Goal: Task Accomplishment & Management: Use online tool/utility

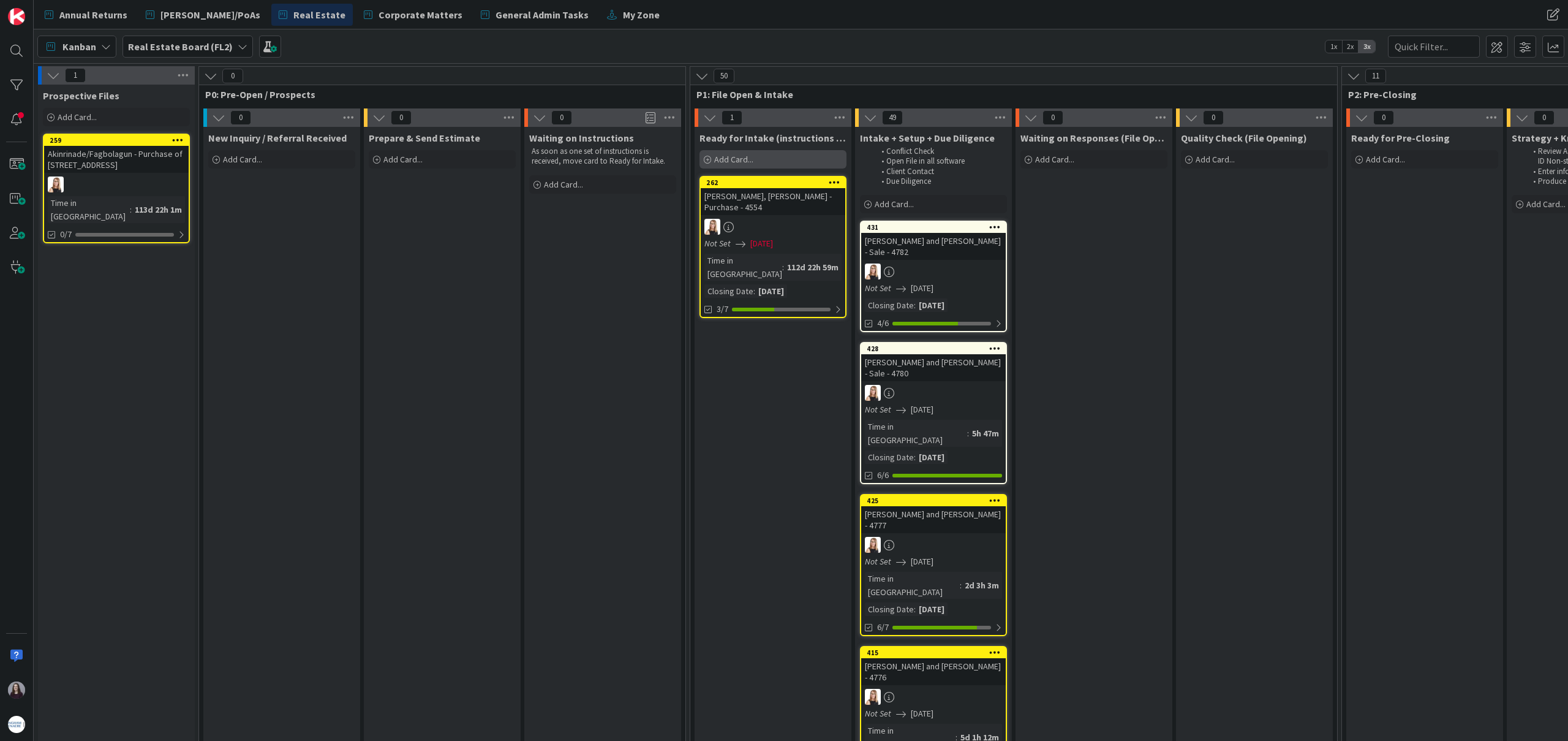
click at [759, 161] on div "Add Card..." at bounding box center [773, 160] width 147 height 19
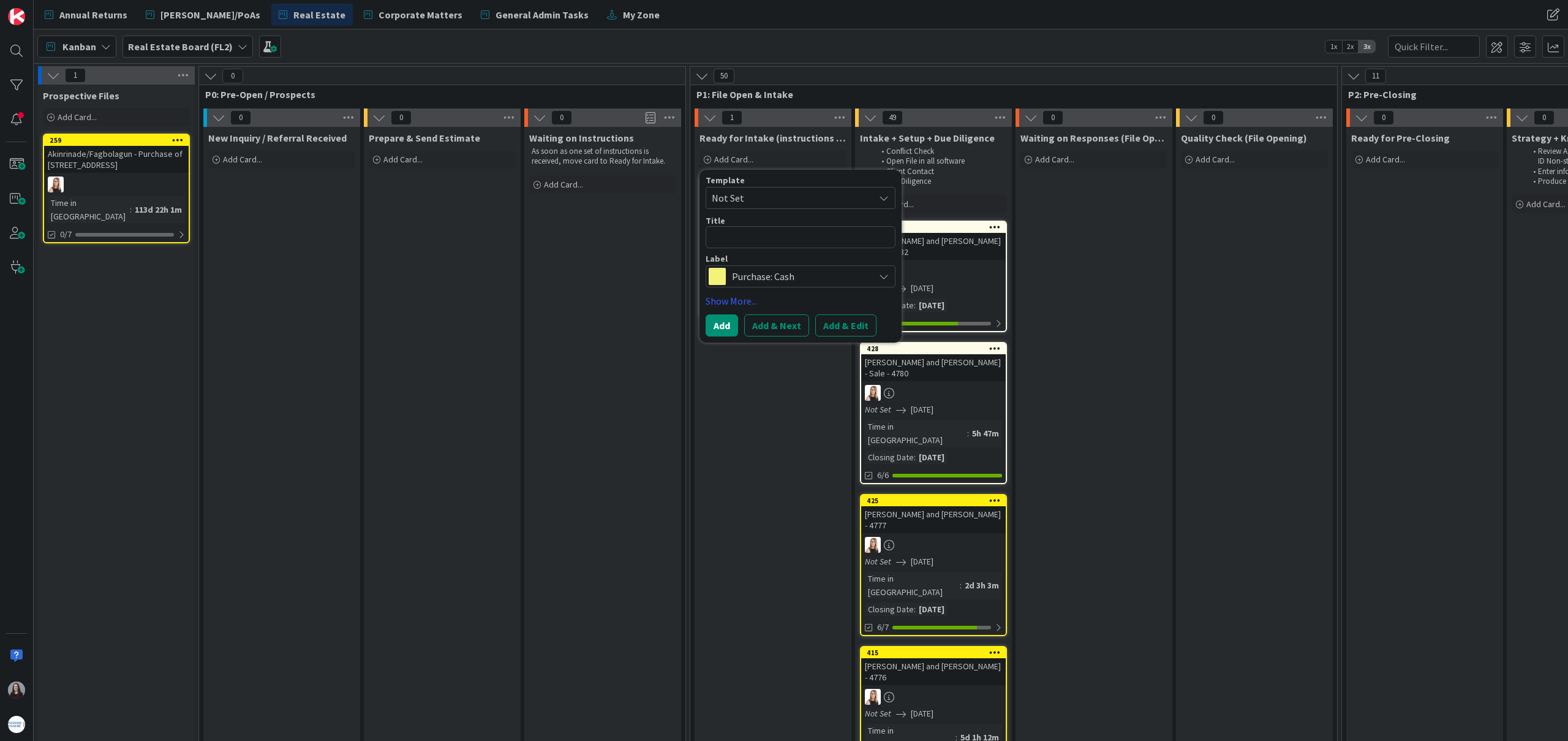
click at [859, 193] on span "Not Set" at bounding box center [788, 198] width 153 height 16
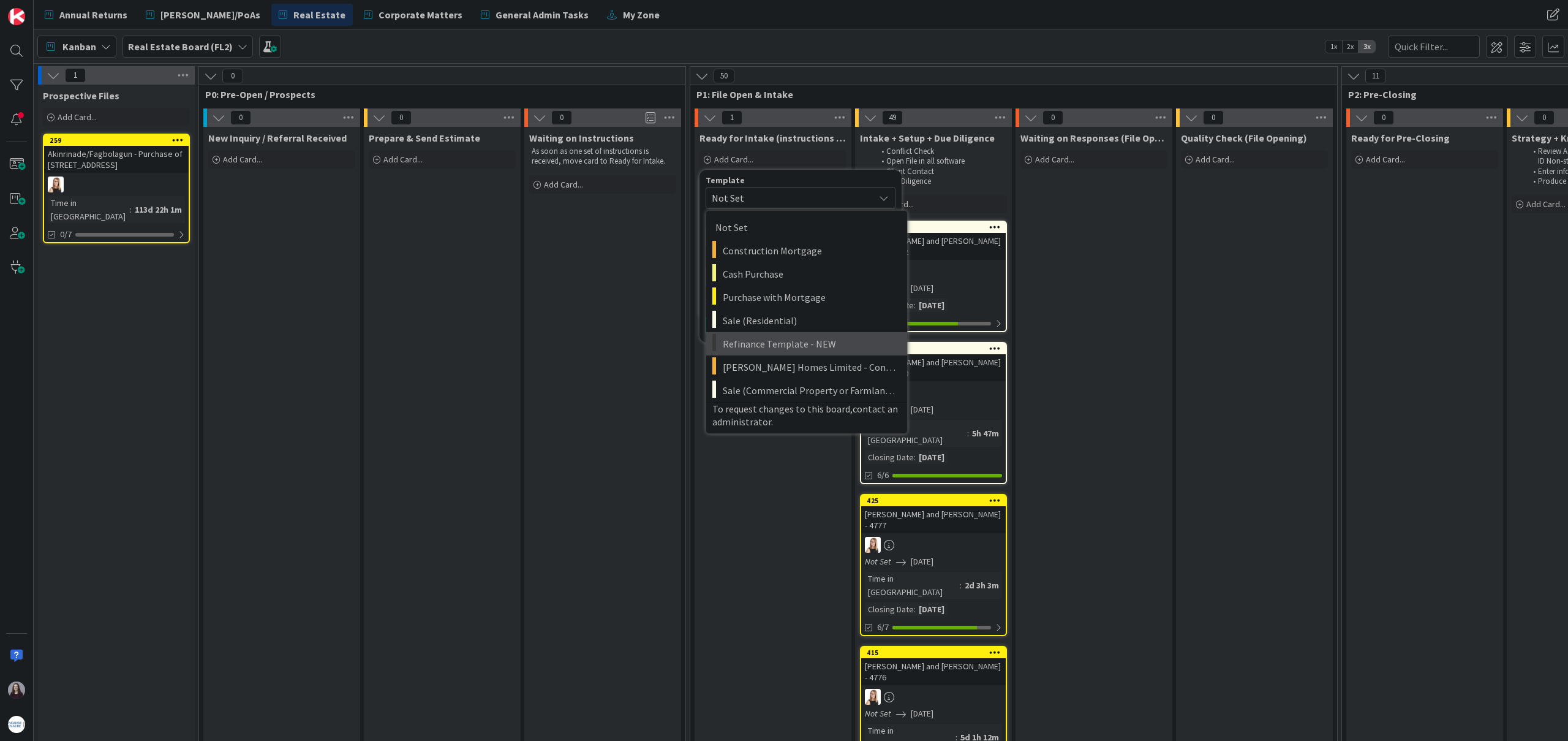
click at [860, 343] on span "Refinance Template - NEW" at bounding box center [810, 343] width 175 height 16
type textarea "x"
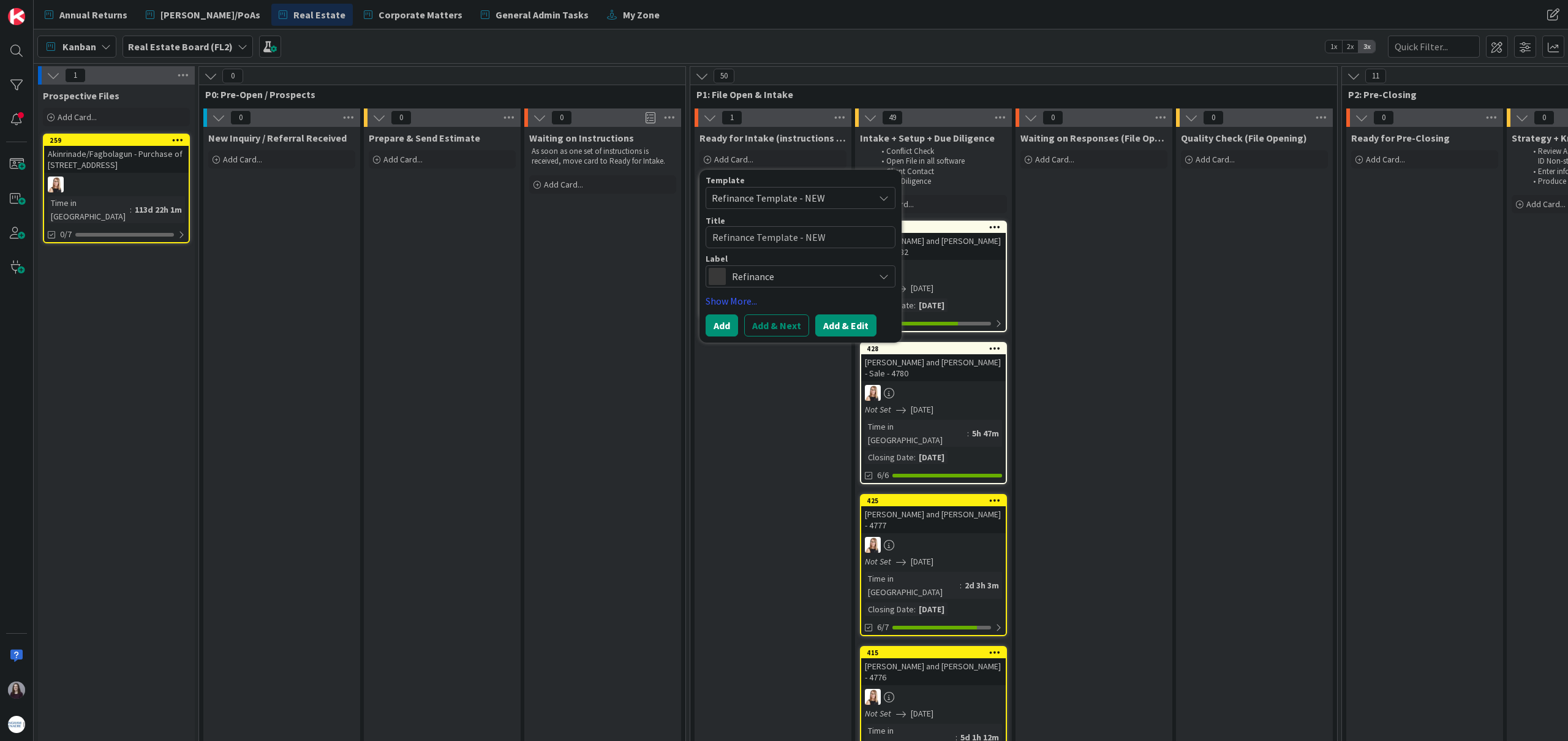
click at [866, 323] on button "Add & Edit" at bounding box center [846, 325] width 62 height 22
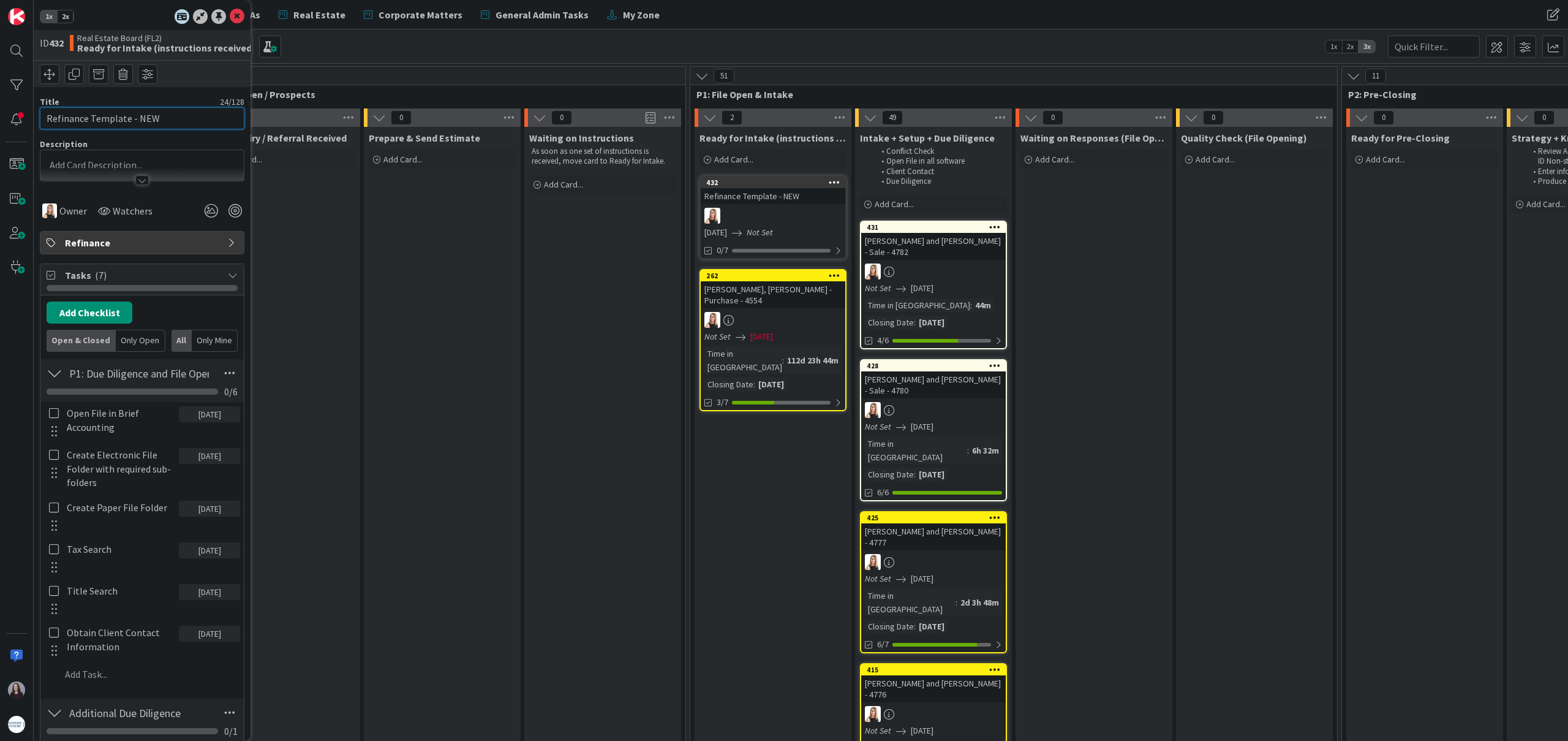
click at [188, 119] on input "Refinance Template - NEW" at bounding box center [142, 118] width 204 height 22
type input "[PERSON_NAME] - 4783"
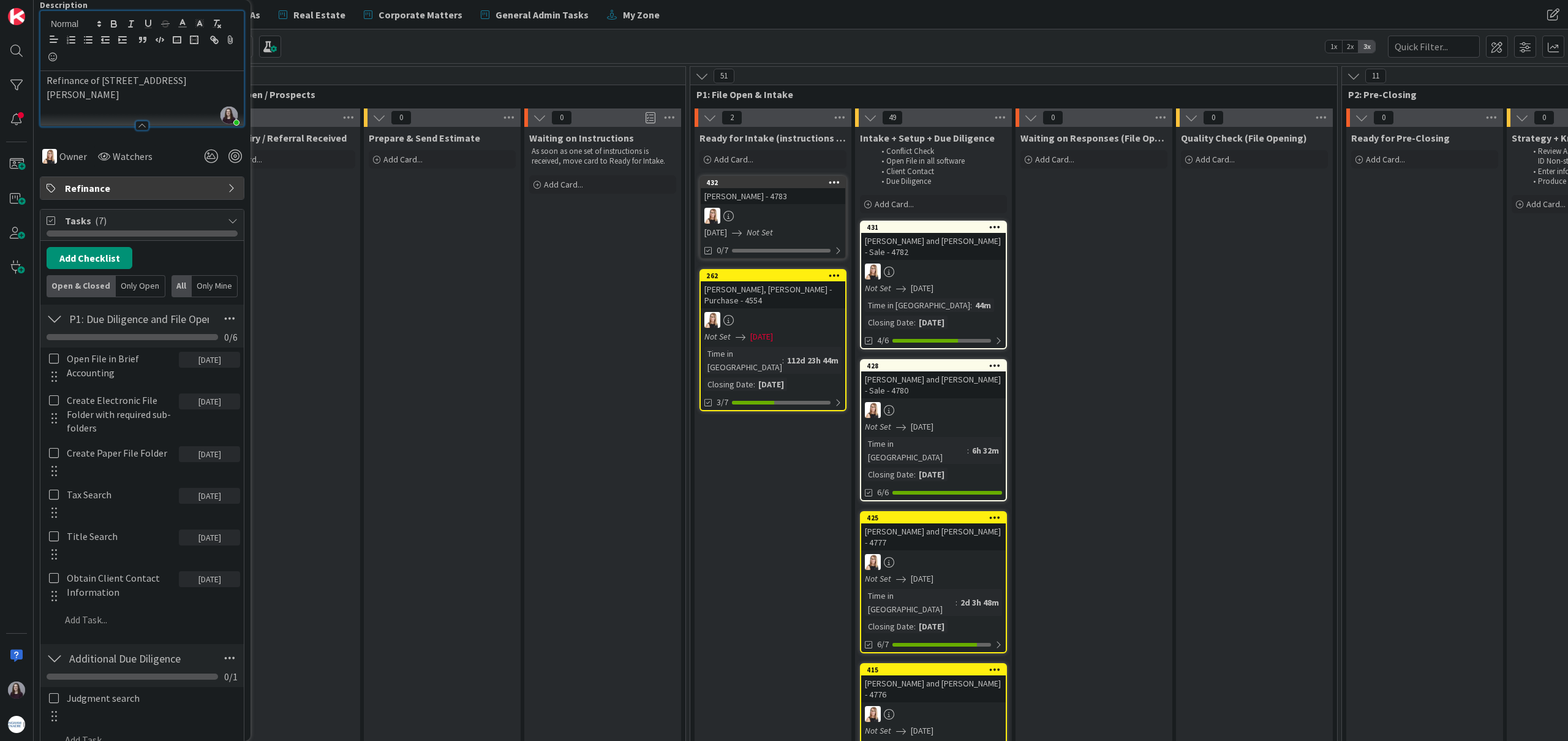
scroll to position [140, 0]
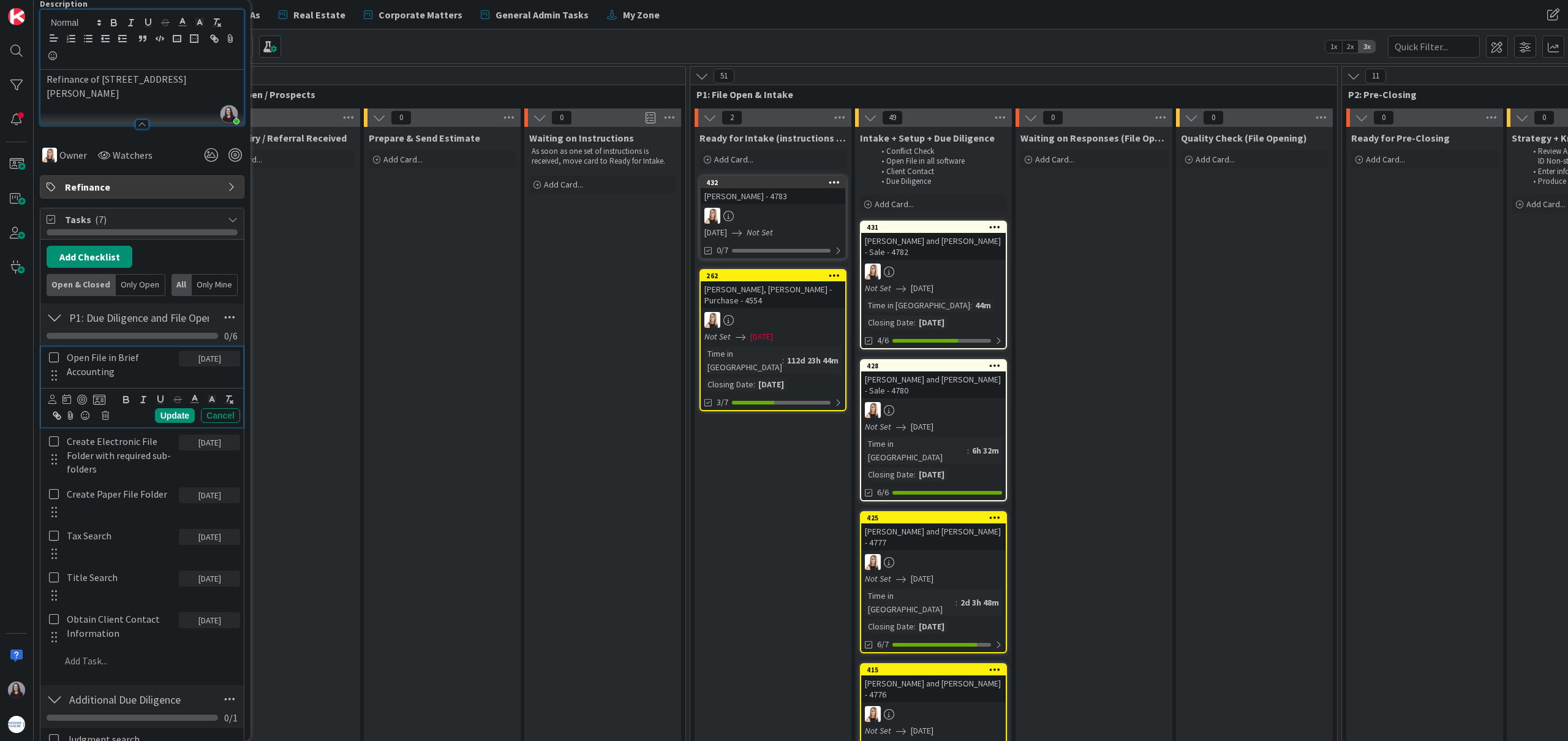
click at [57, 355] on icon at bounding box center [54, 357] width 10 height 11
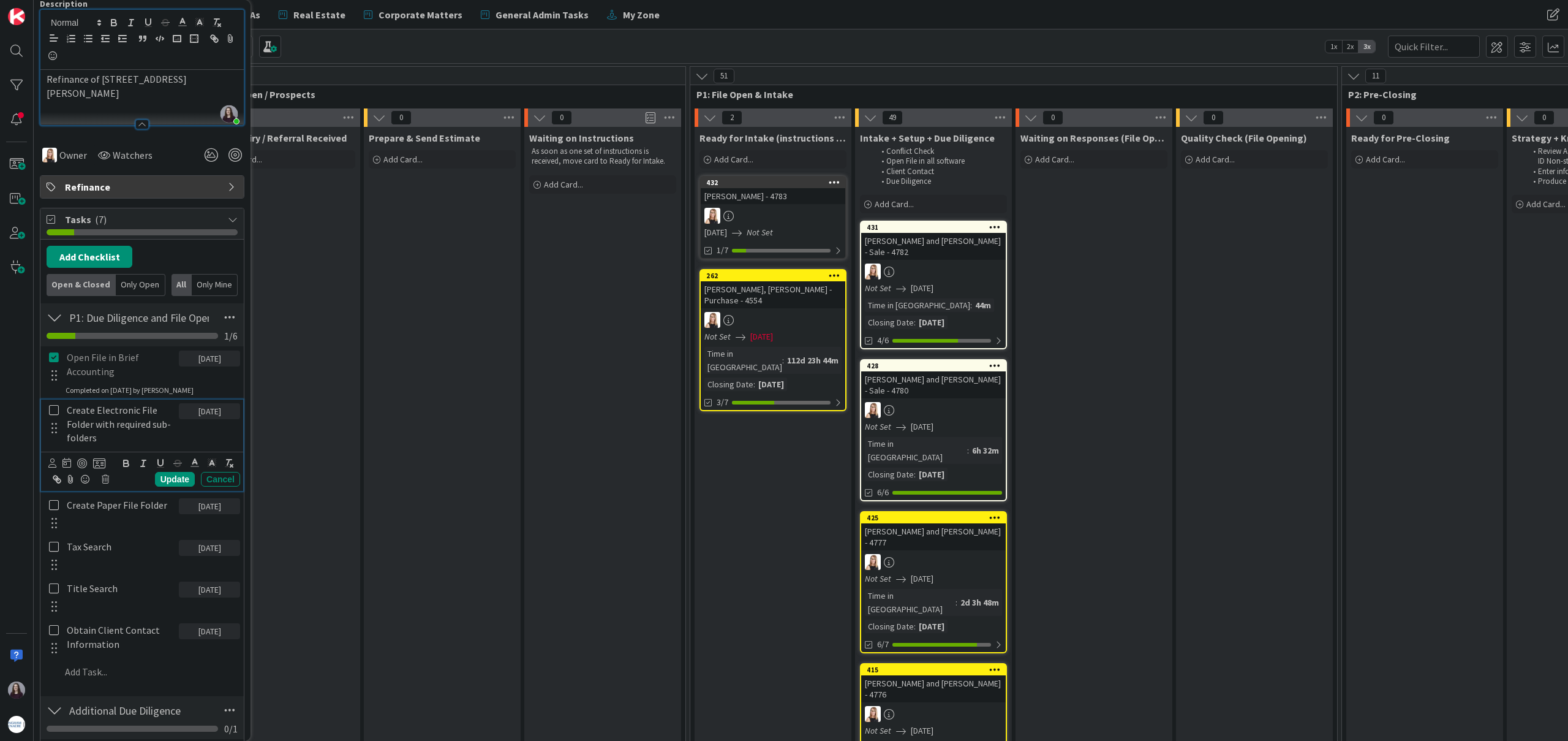
click at [55, 409] on icon at bounding box center [54, 410] width 10 height 11
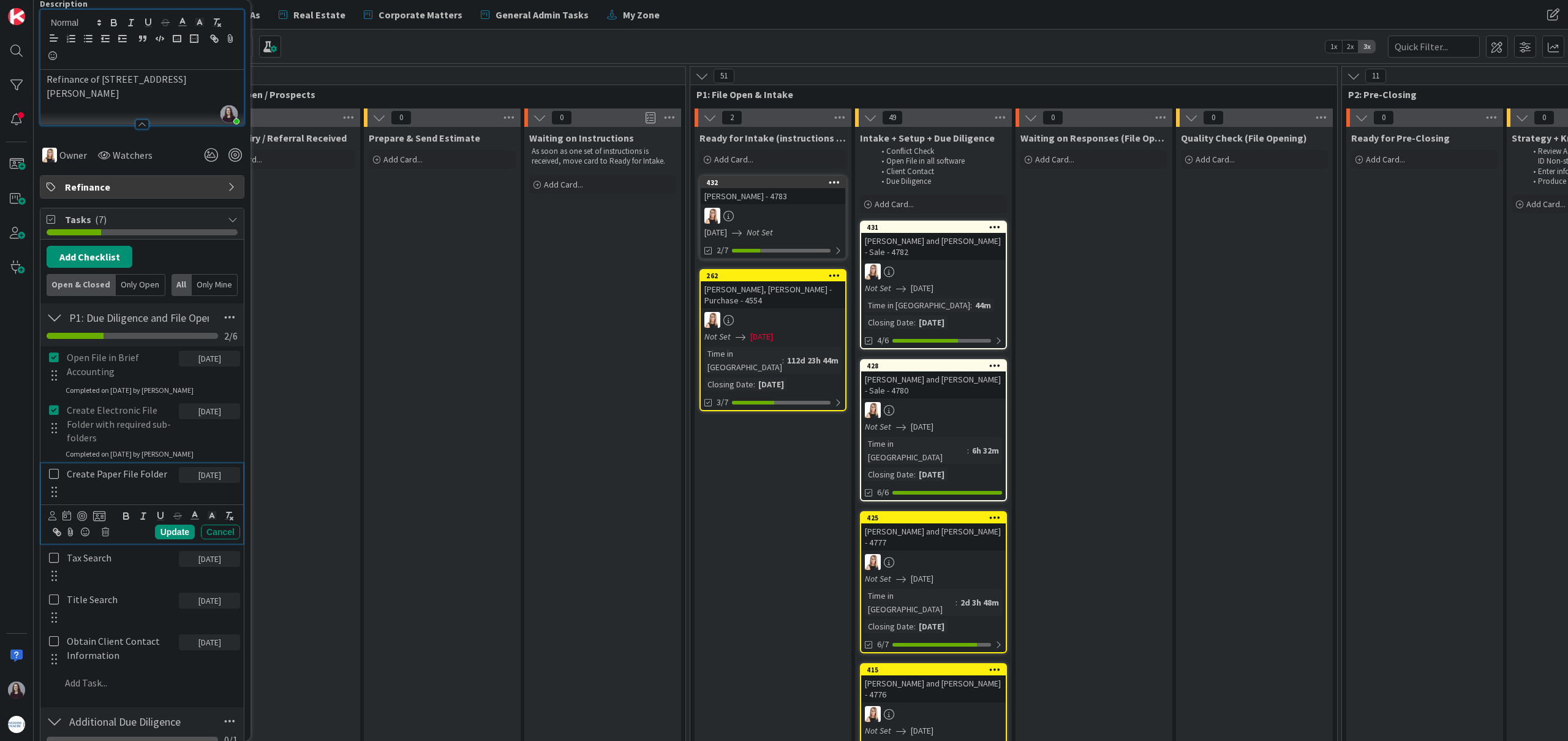
click at [57, 471] on icon at bounding box center [54, 473] width 10 height 11
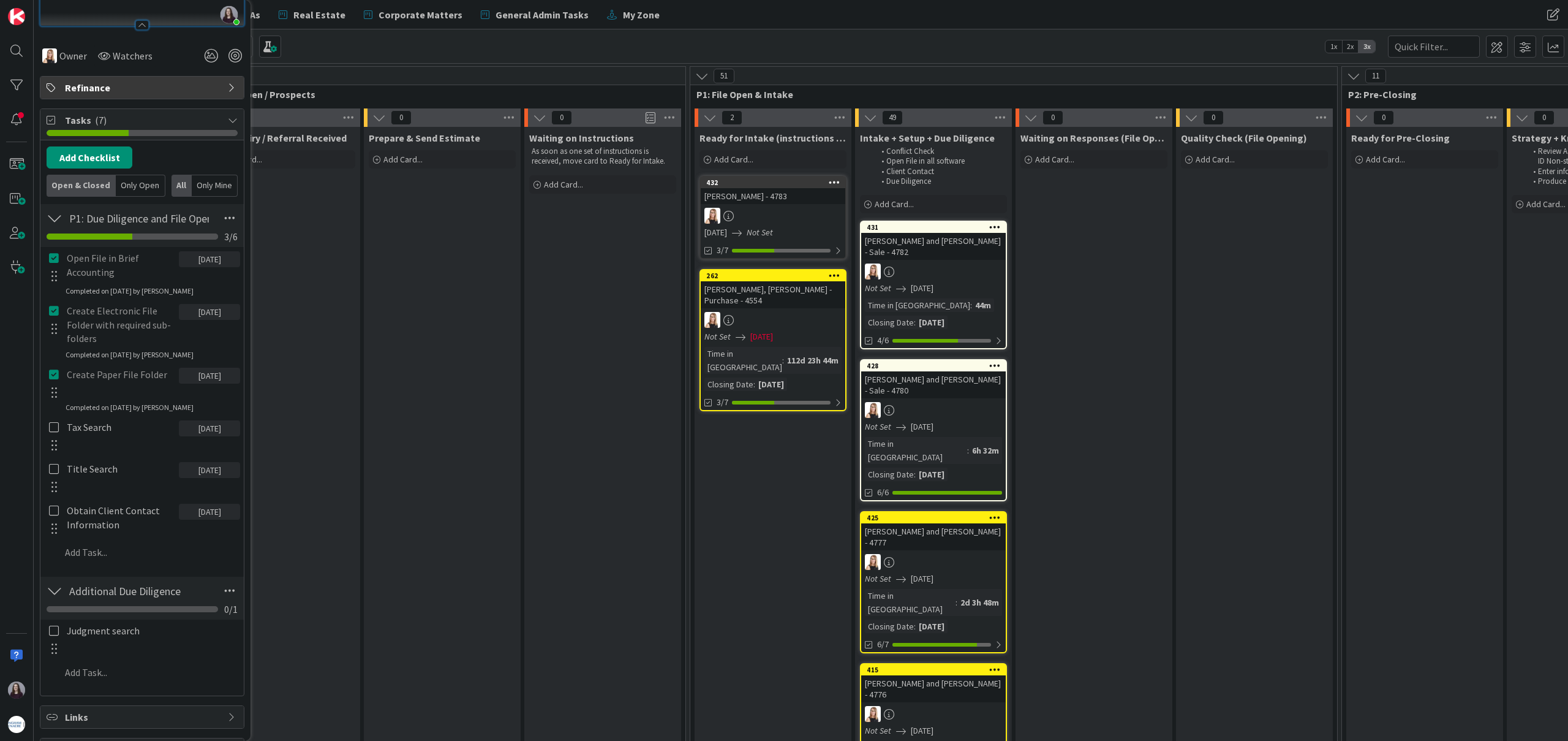
scroll to position [245, 0]
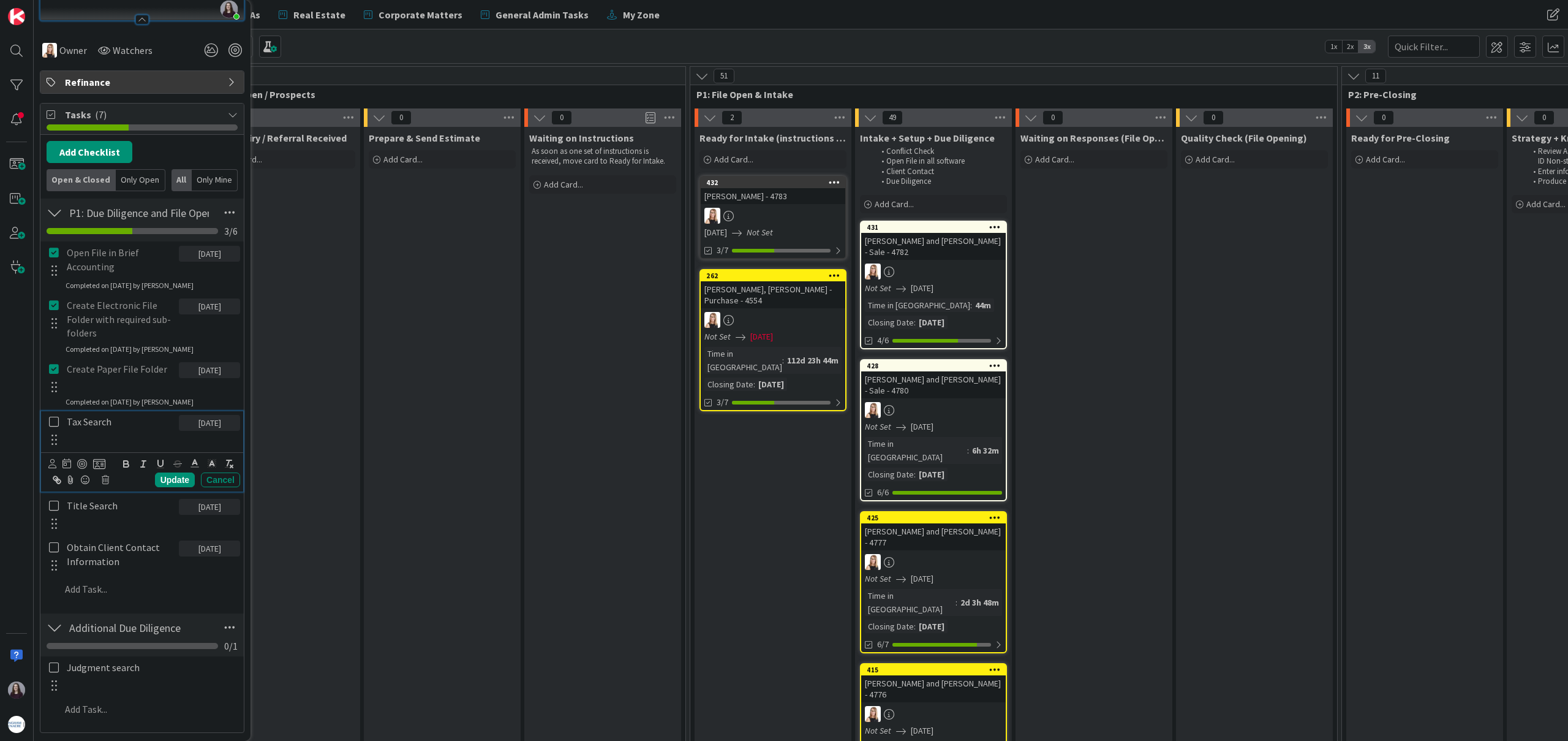
click at [53, 419] on icon at bounding box center [54, 421] width 10 height 11
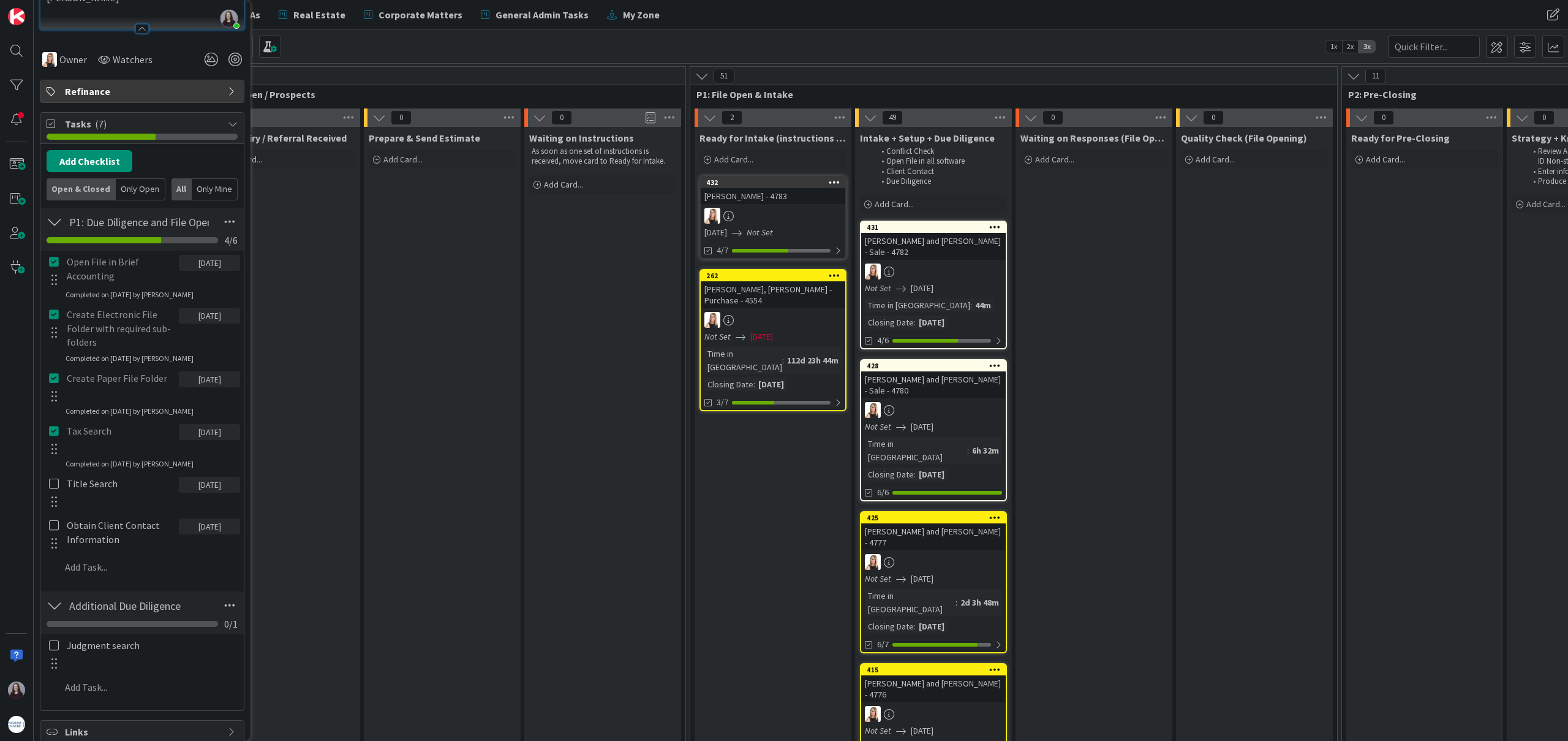
scroll to position [241, 0]
click at [53, 425] on icon at bounding box center [54, 425] width 10 height 11
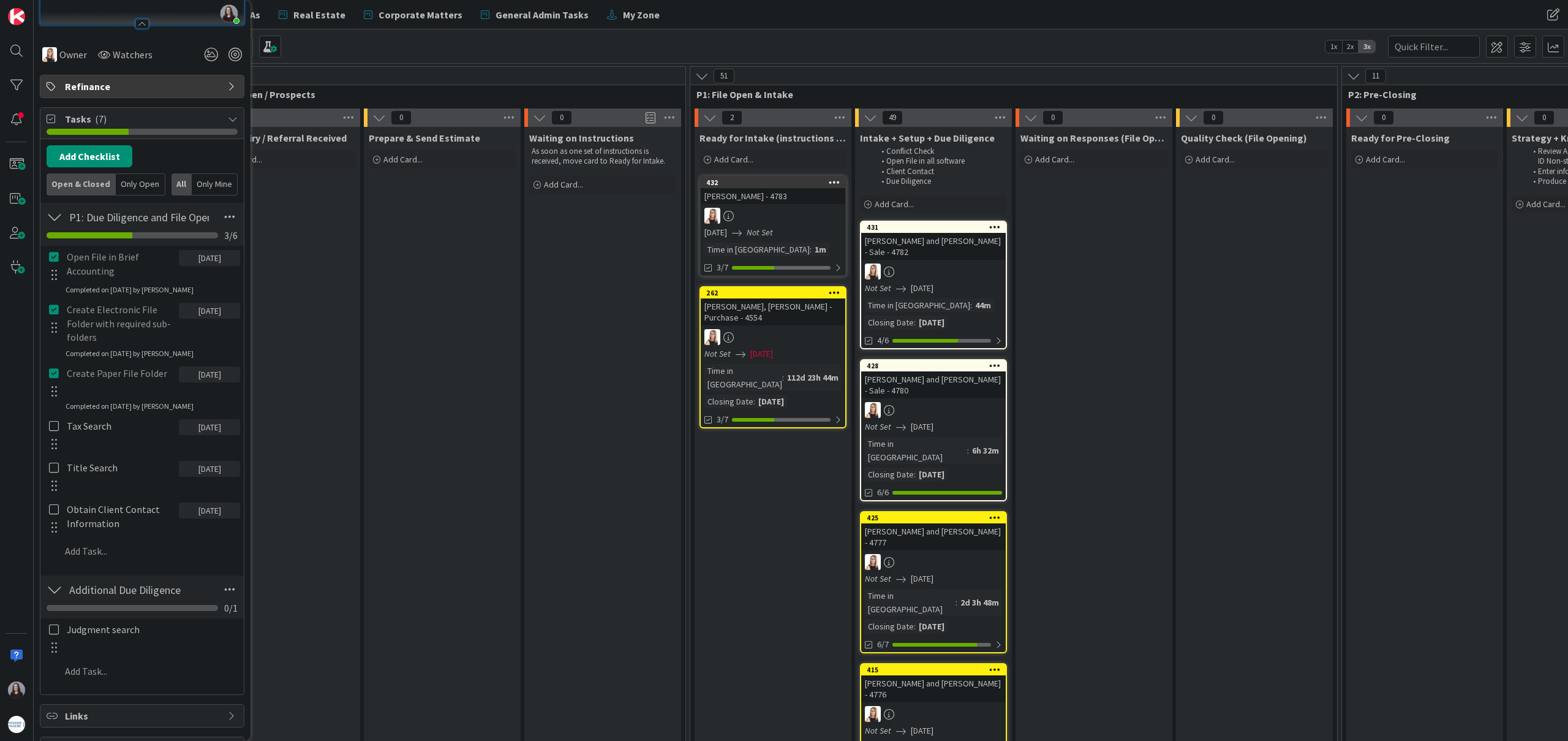
click at [226, 485] on div "Open File in Brief Accounting [DATE] Update Cancel Completed on [DATE] by Brea …" at bounding box center [142, 406] width 191 height 321
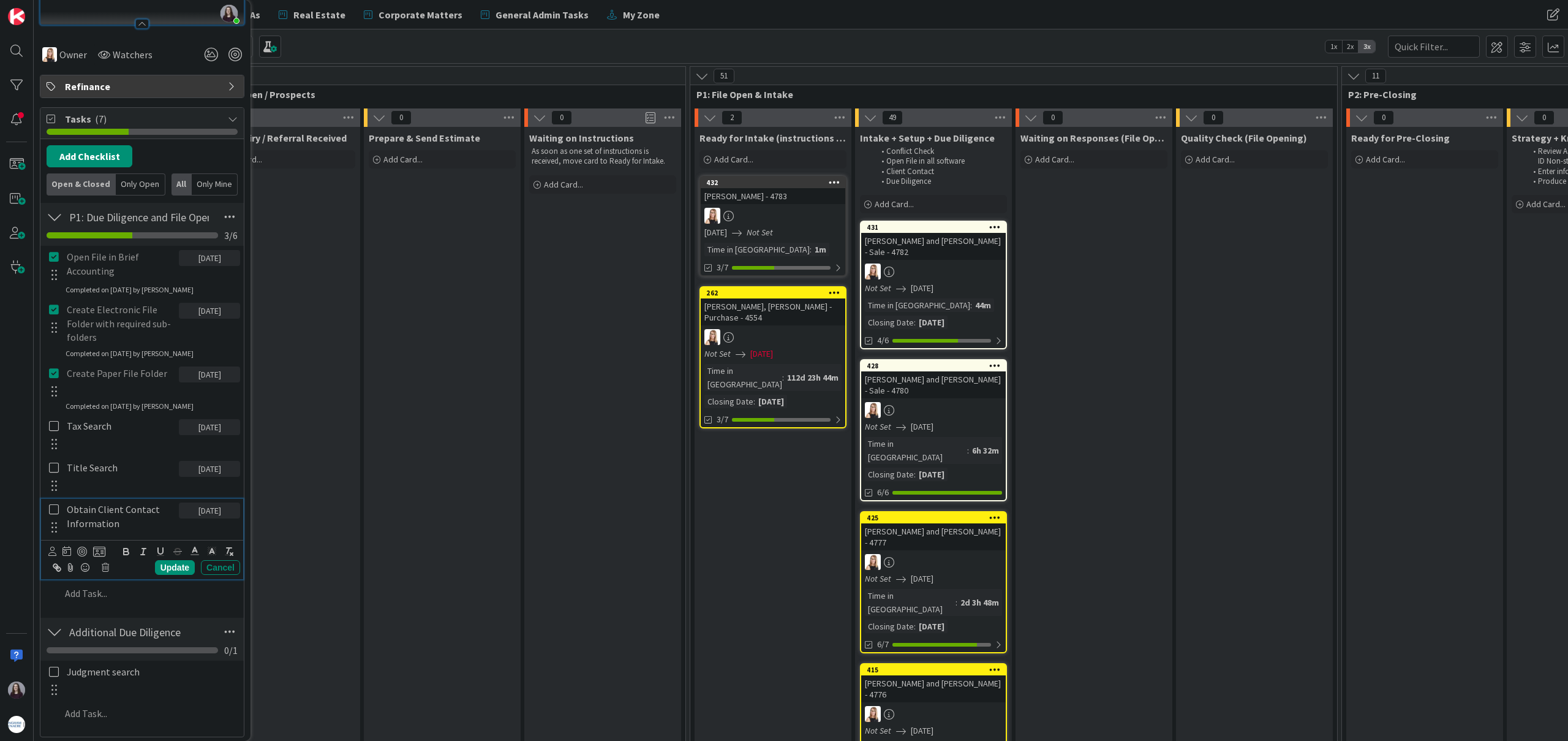
click at [55, 509] on icon at bounding box center [54, 509] width 10 height 11
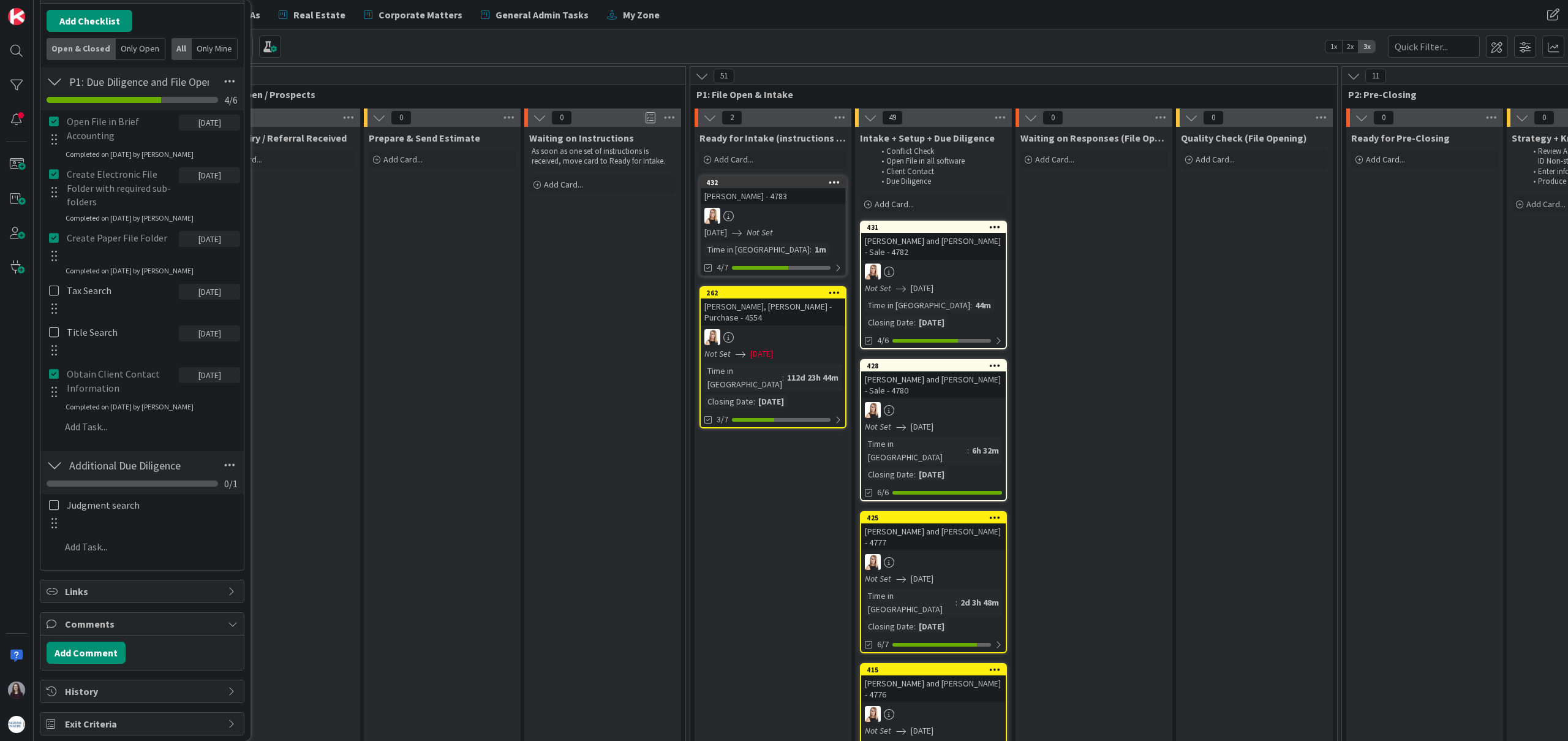
scroll to position [399, 0]
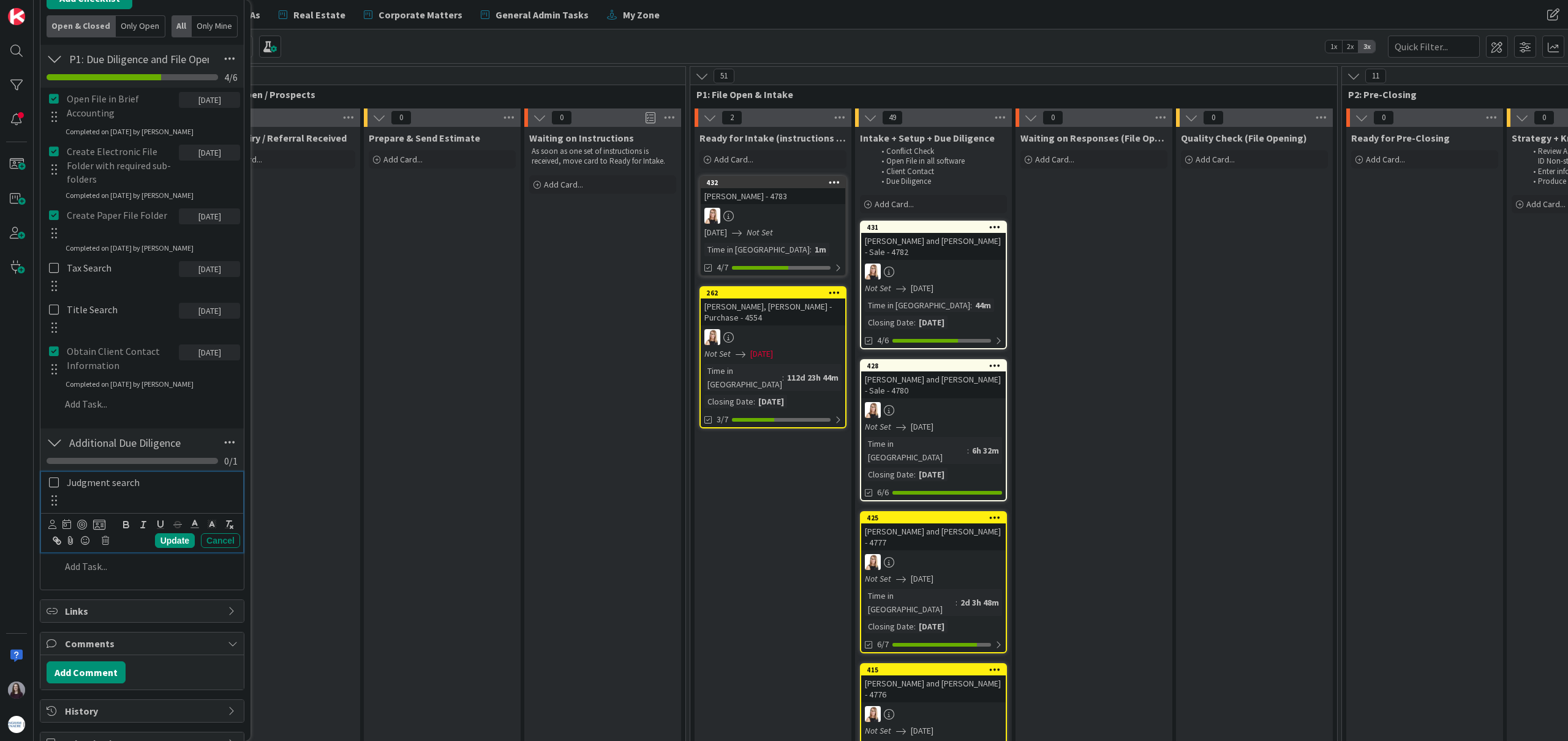
click at [57, 482] on icon at bounding box center [54, 482] width 10 height 11
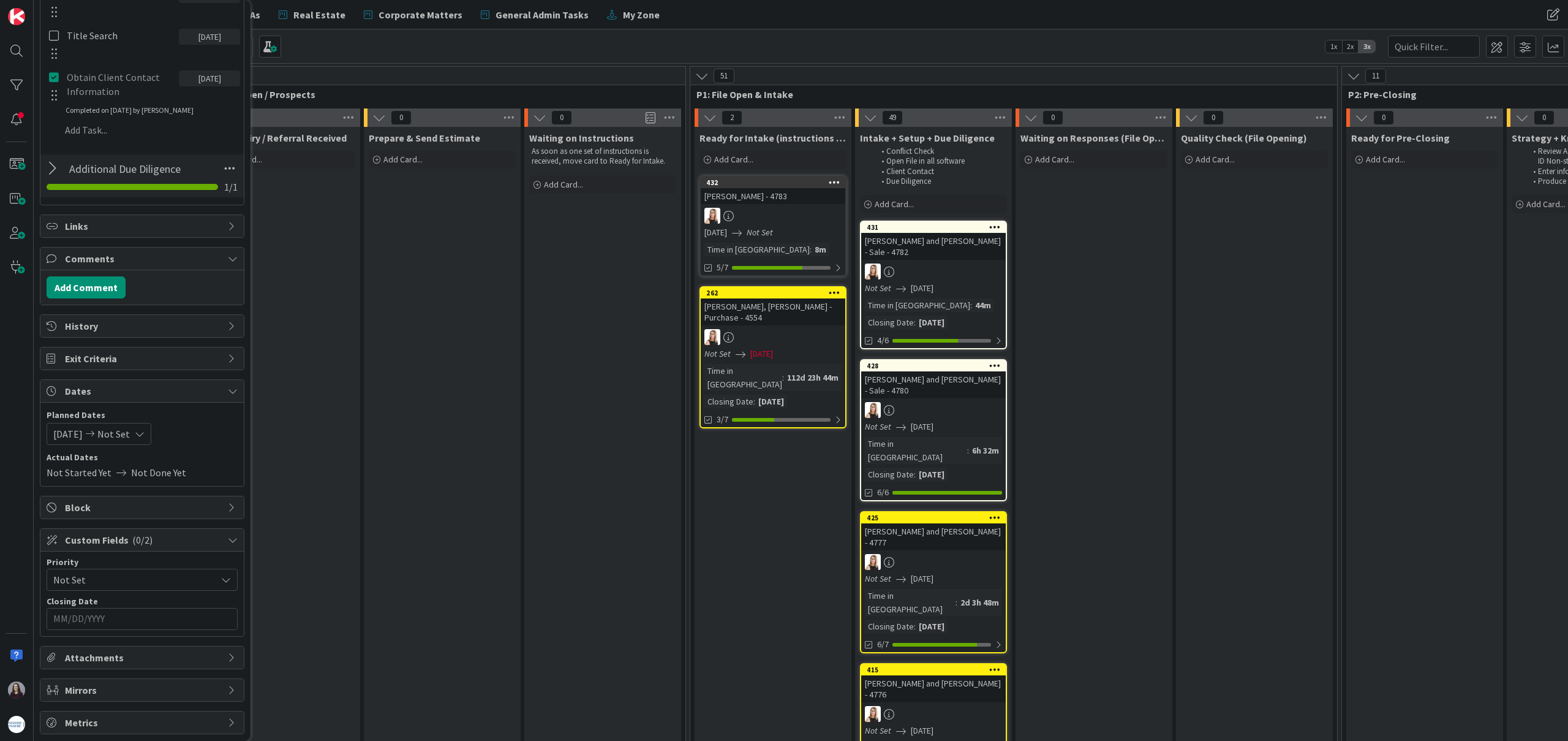
scroll to position [676, 0]
click at [146, 431] on div "[DATE] Not Set" at bounding box center [99, 431] width 105 height 22
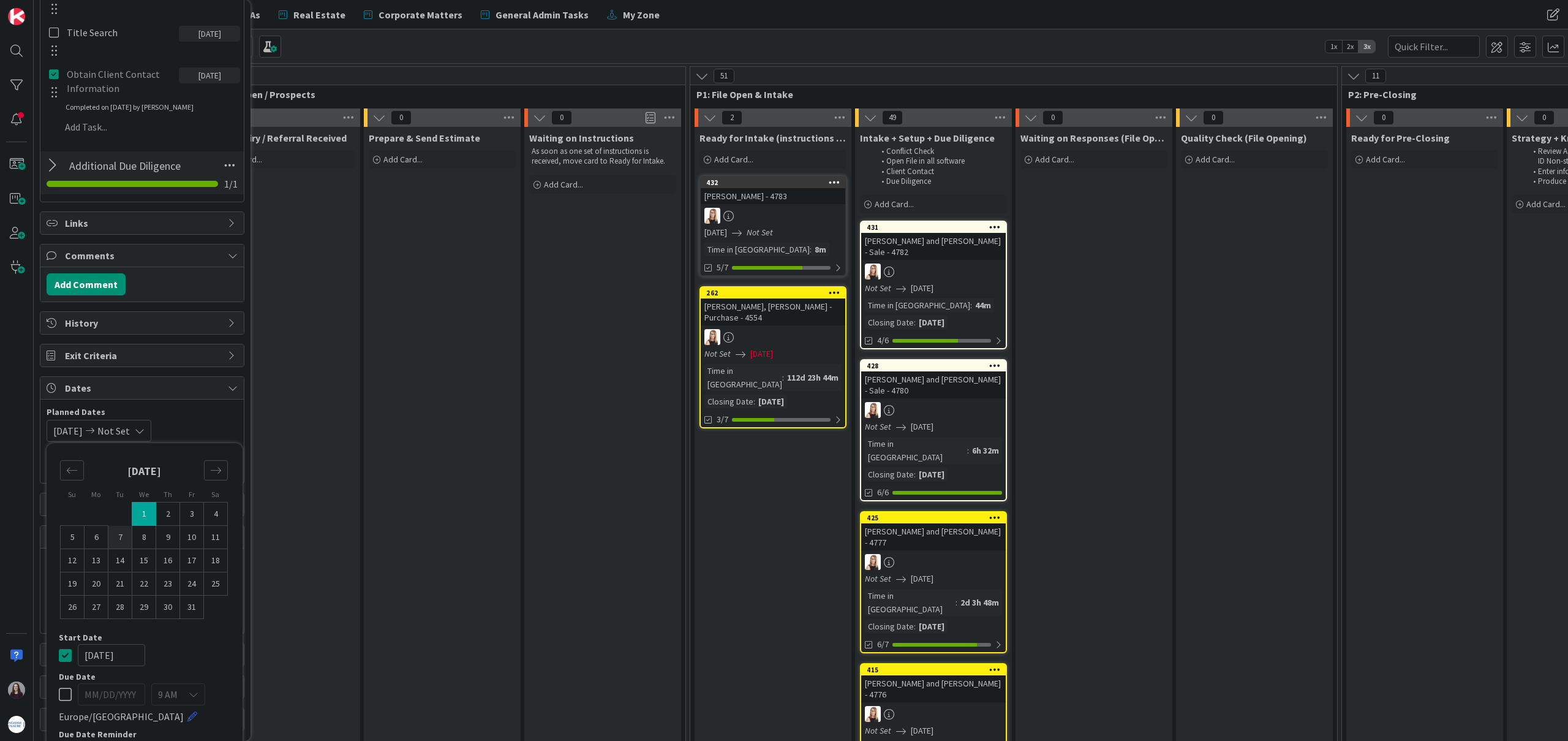
click at [122, 541] on td "7" at bounding box center [120, 537] width 24 height 24
type input "[DATE]"
click at [123, 541] on td "7" at bounding box center [120, 537] width 24 height 24
type input "[DATE]"
click at [67, 653] on icon at bounding box center [65, 654] width 13 height 14
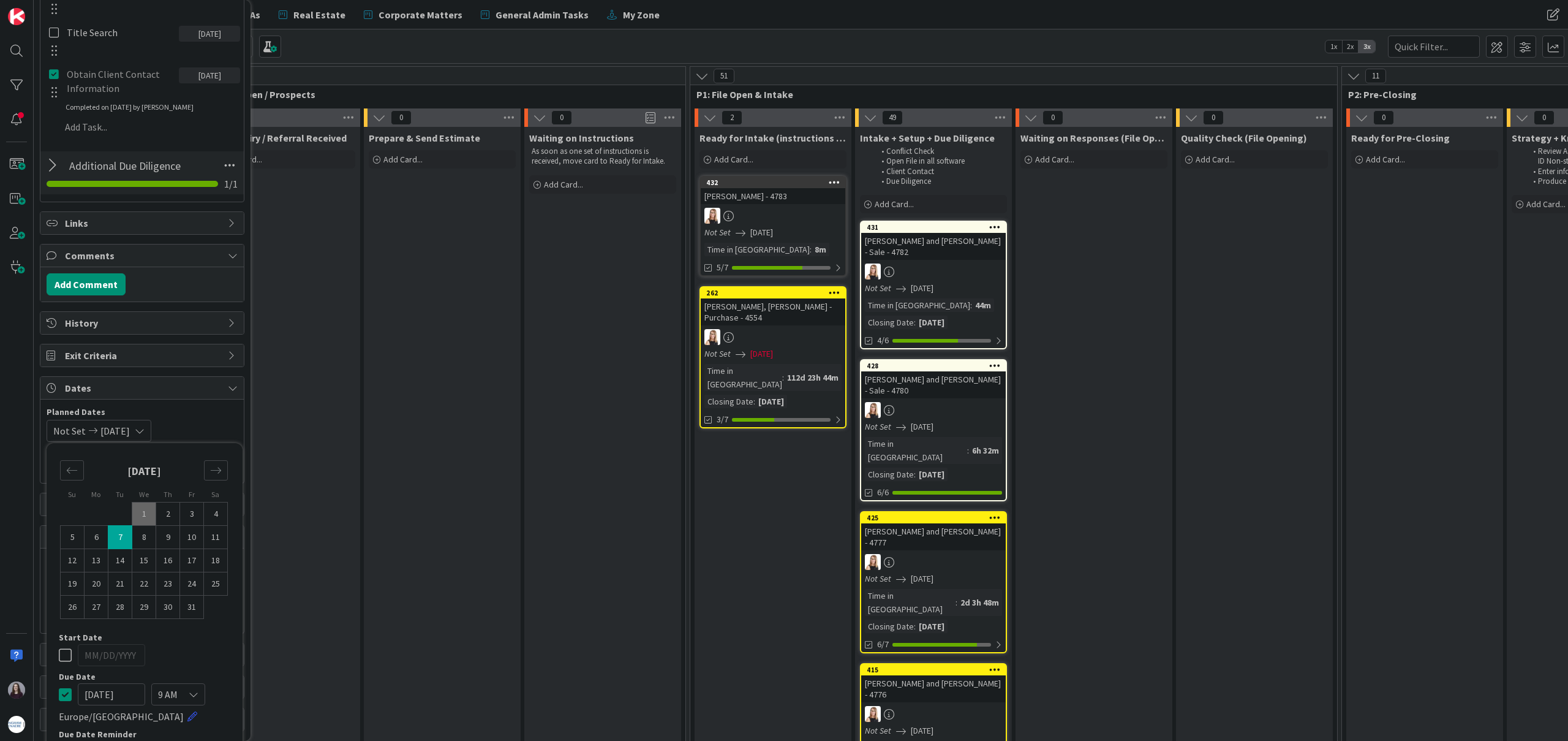
click at [205, 424] on div "Not Set [DATE] Su Mo Tu We Th Fr Sa [DATE] 1 2 3 4 5 6 7 8 9 10 11 12 13 14 15 …" at bounding box center [142, 431] width 191 height 22
click at [191, 618] on input "MM/DD/YYYY" at bounding box center [142, 616] width 177 height 21
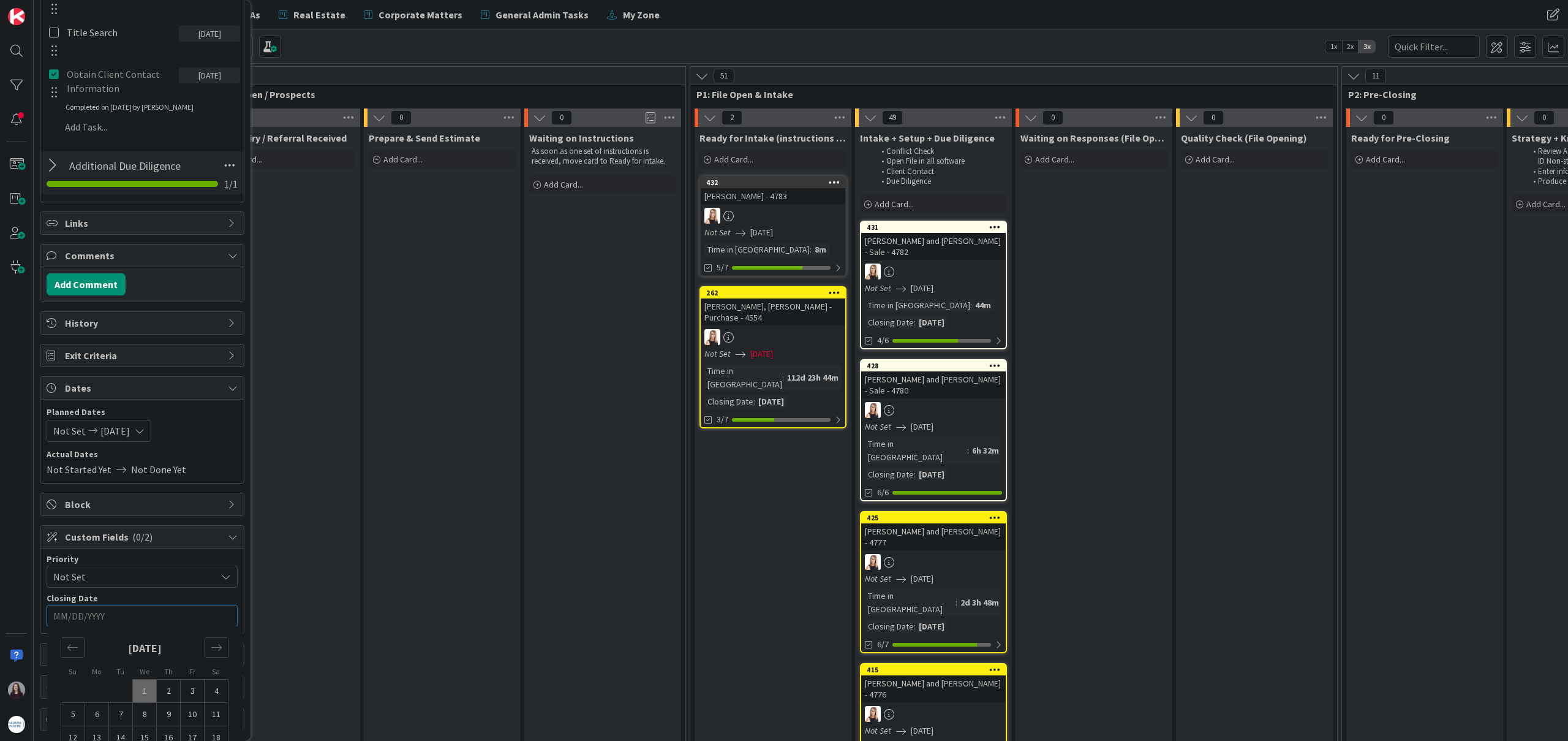
click at [122, 715] on td "7" at bounding box center [121, 715] width 24 height 24
type input "[DATE]"
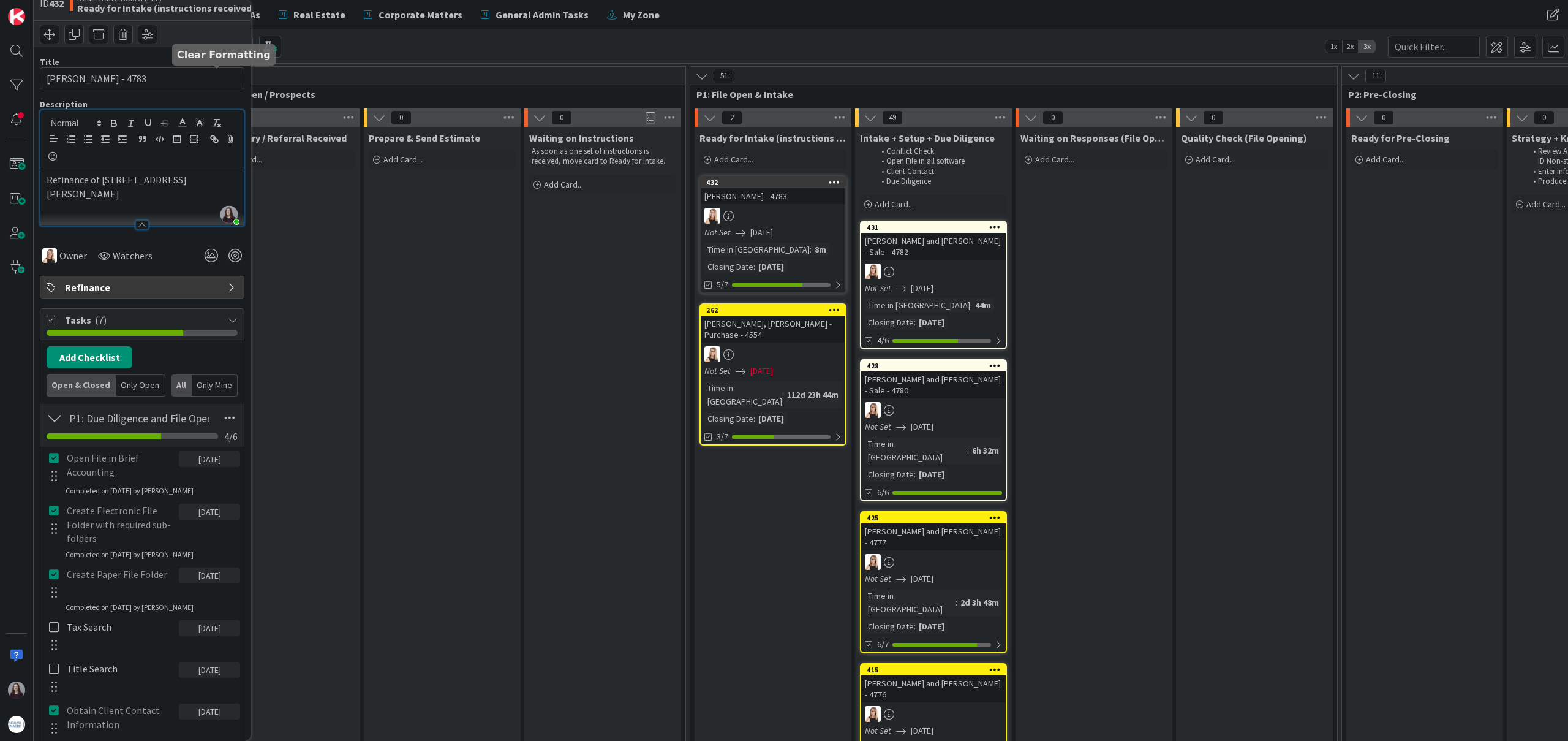
scroll to position [0, 0]
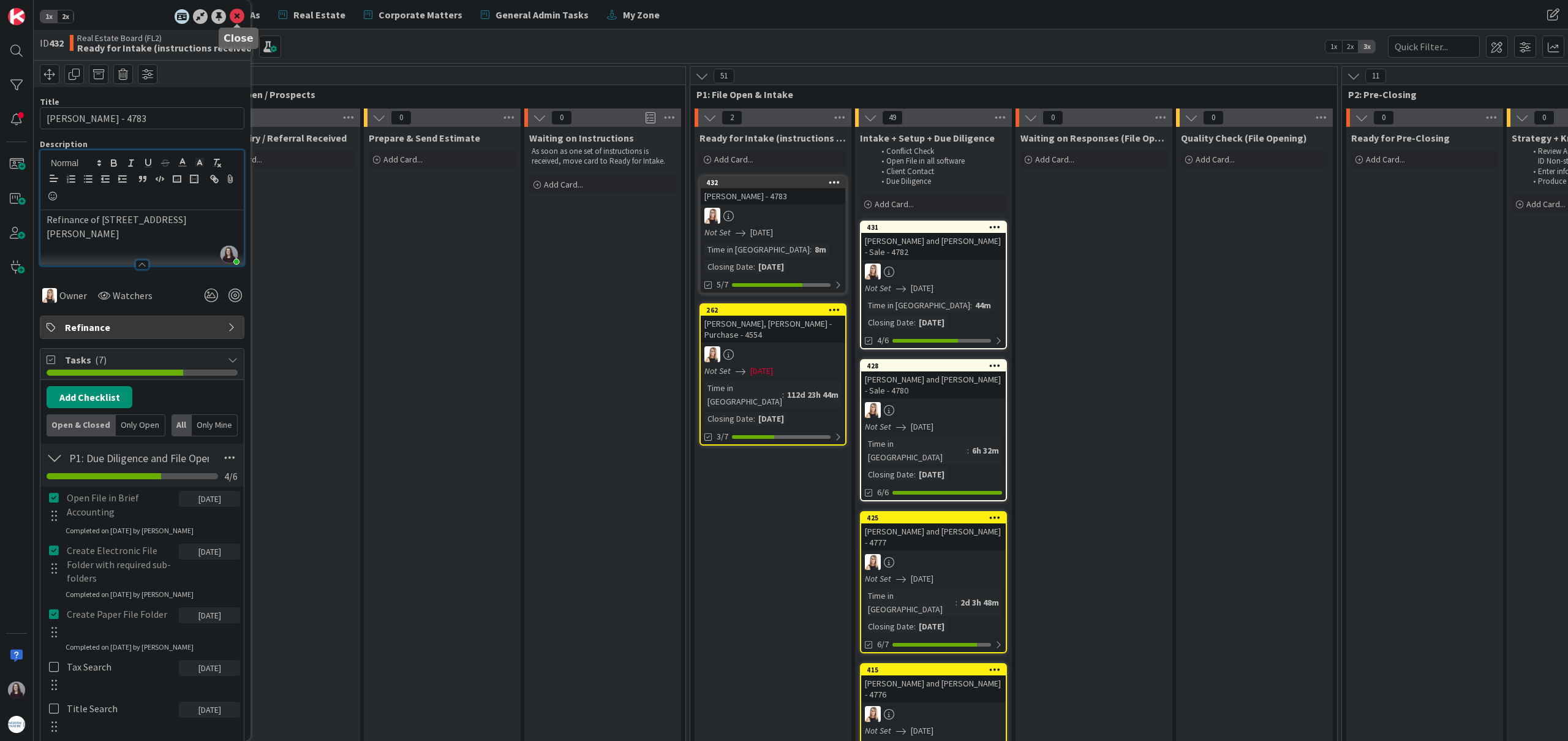
click at [233, 14] on icon at bounding box center [237, 16] width 14 height 14
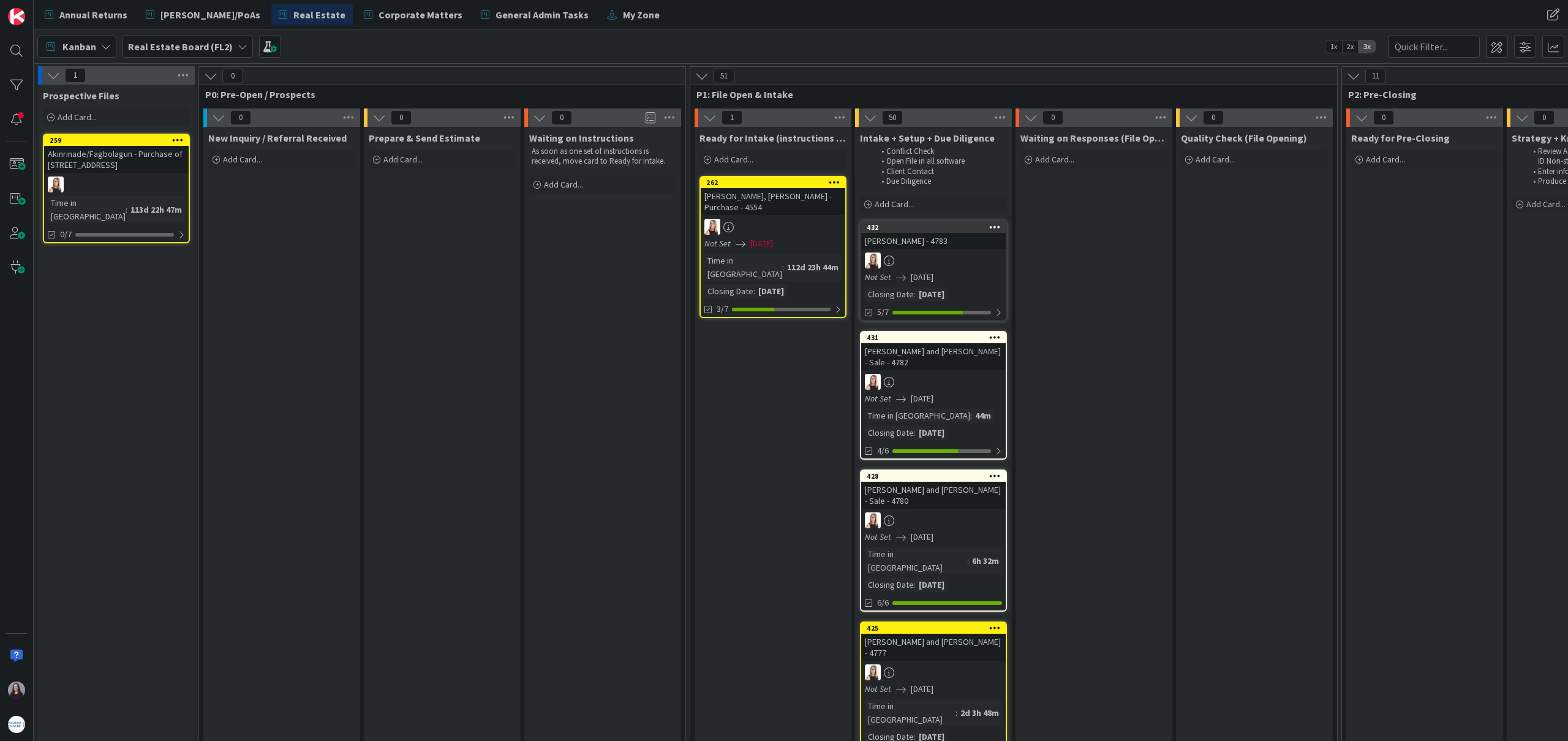
drag, startPoint x: 784, startPoint y: 179, endPoint x: 812, endPoint y: 3, distance: 178.2
click at [760, 164] on div "Add Card..." at bounding box center [773, 160] width 147 height 19
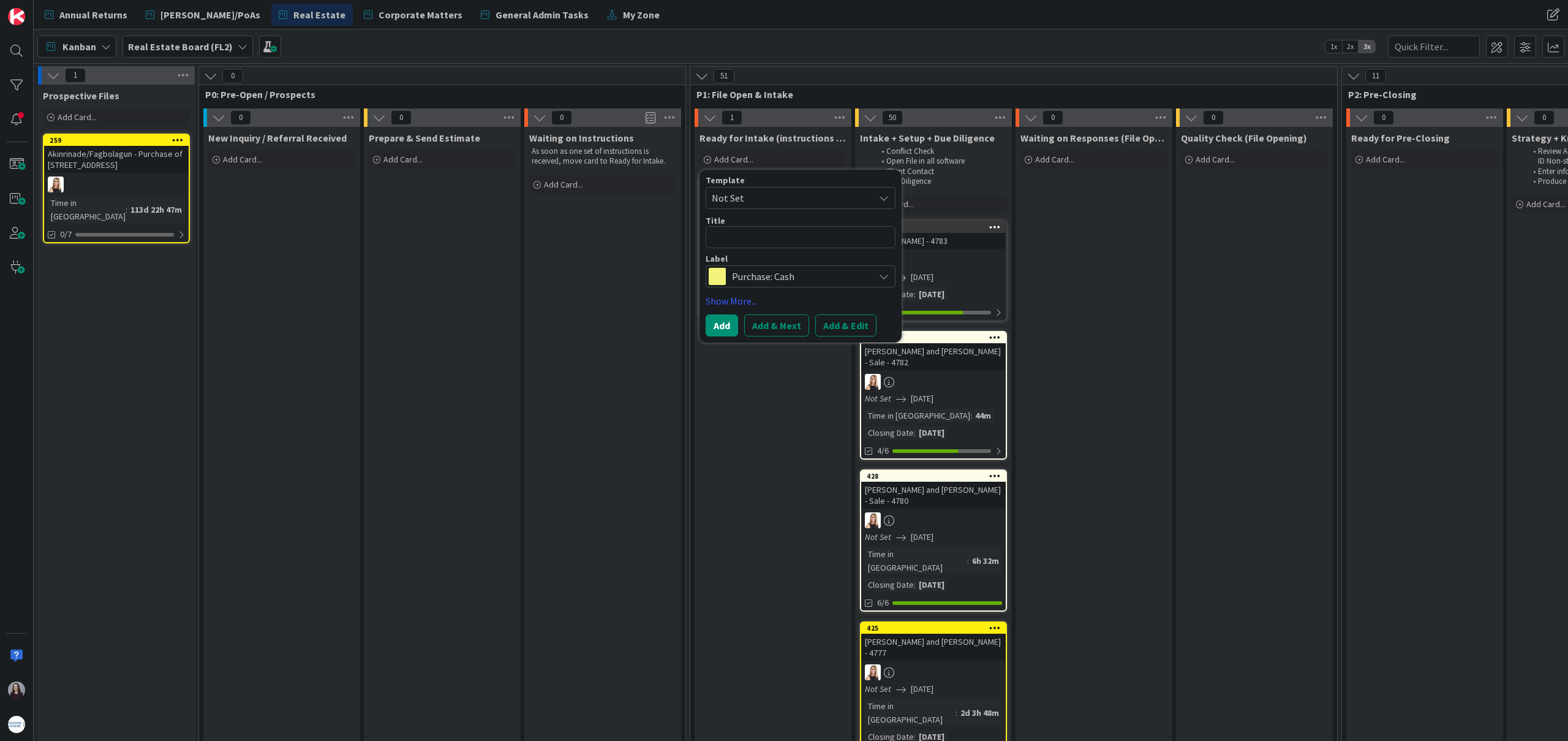
click at [823, 197] on span "Not Set" at bounding box center [788, 198] width 153 height 16
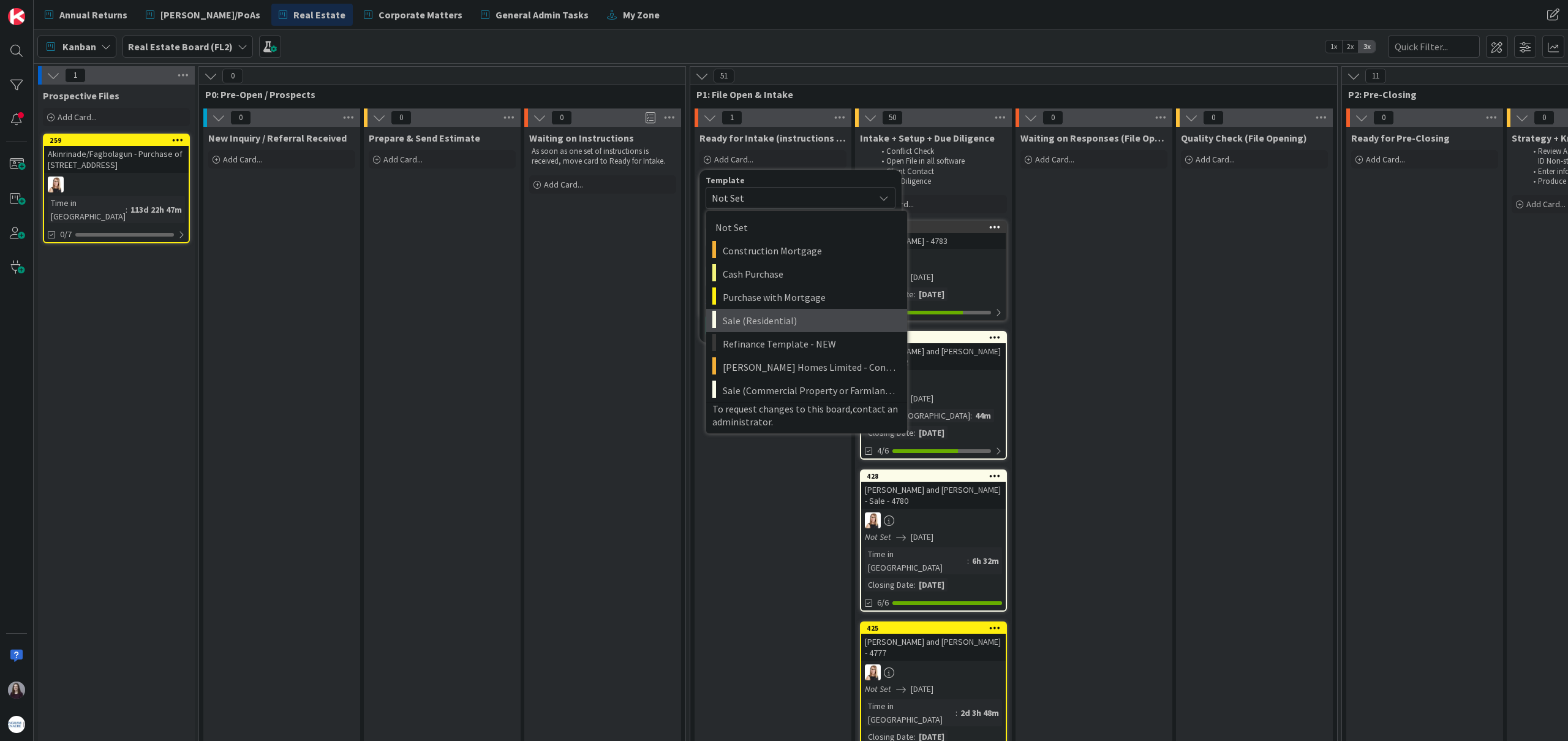
click at [804, 322] on span "Sale (Residential)" at bounding box center [810, 320] width 175 height 16
type textarea "x"
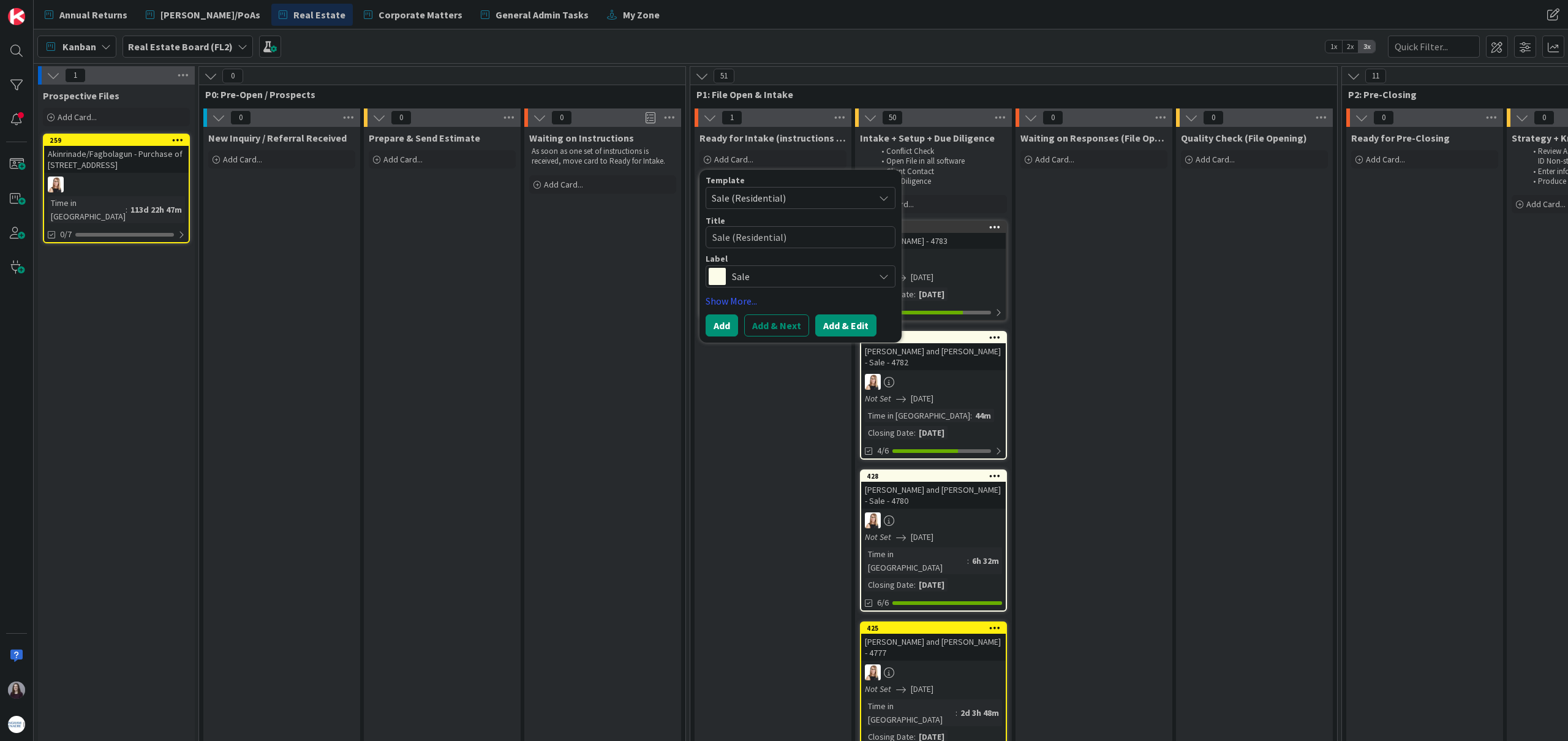
click at [843, 309] on div "Template Sale (Residential) Not Set Construction Mortgage Cash Purchase Purchas…" at bounding box center [800, 256] width 190 height 161
click at [845, 322] on button "Add & Edit" at bounding box center [846, 325] width 62 height 22
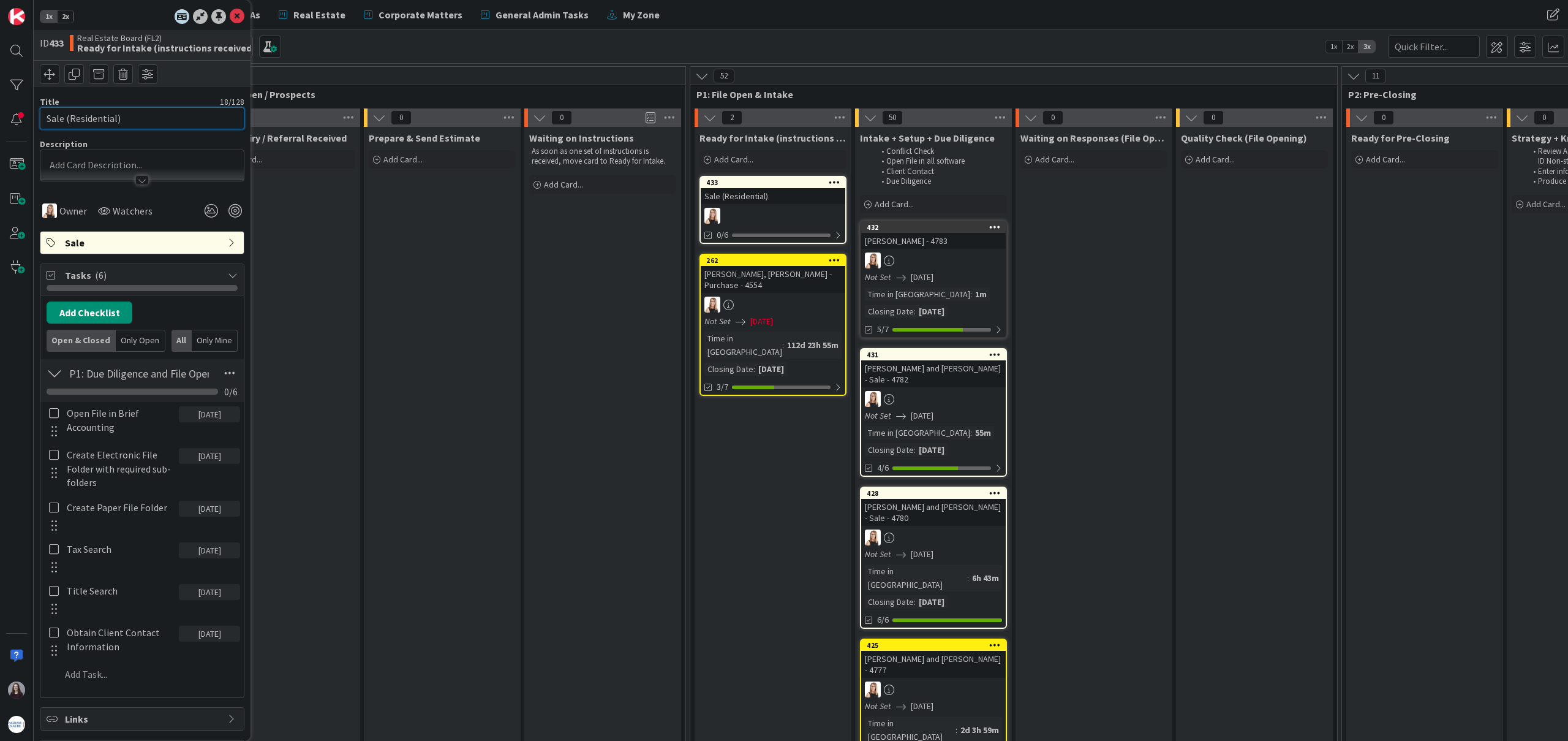
drag, startPoint x: 155, startPoint y: 116, endPoint x: 29, endPoint y: 121, distance: 126.1
click at [35, 123] on div "1x 2x ID 433 Real Estate Board (FL2) Ready for Intake (instructions received) T…" at bounding box center [142, 370] width 217 height 741
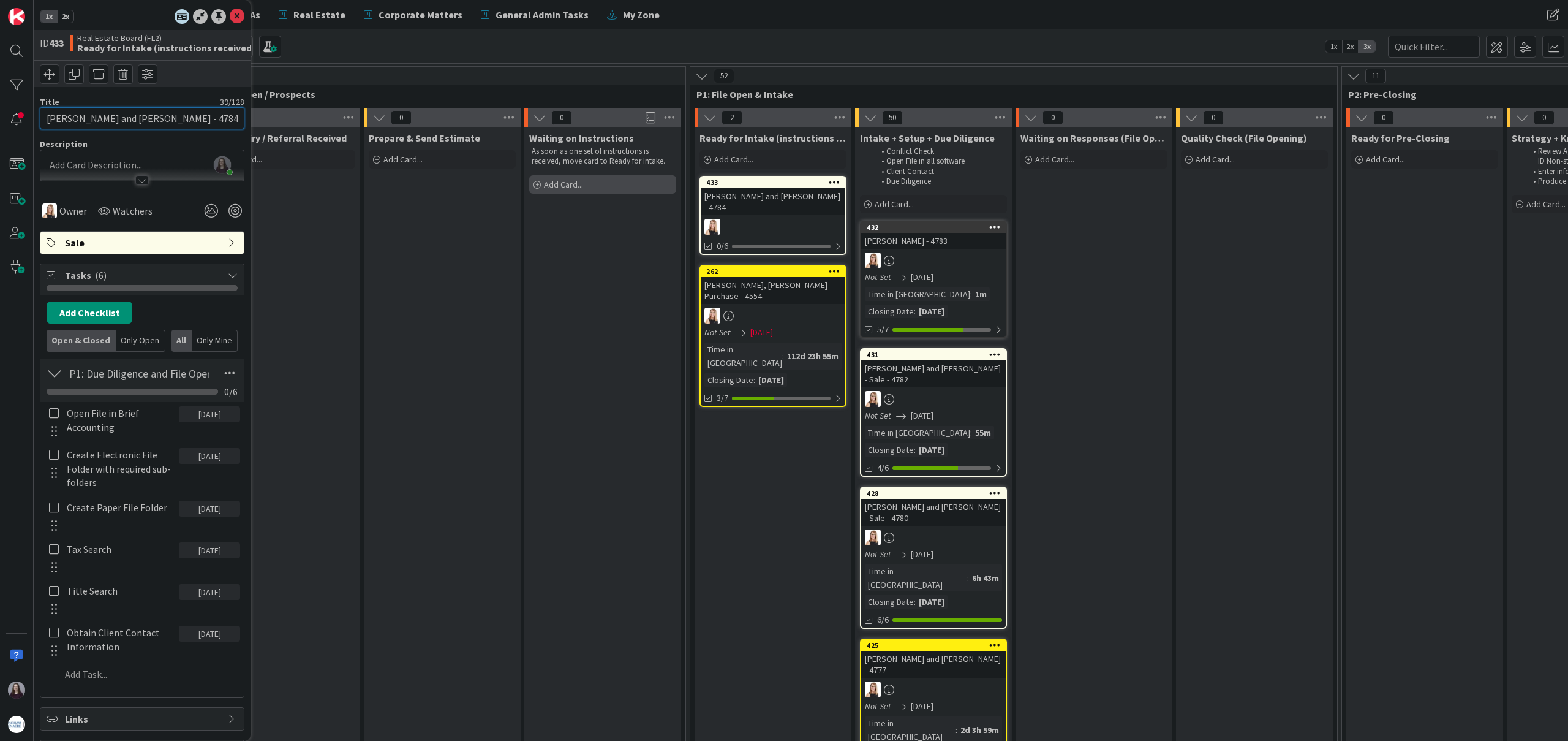
type input "[PERSON_NAME] and [PERSON_NAME] - 4784"
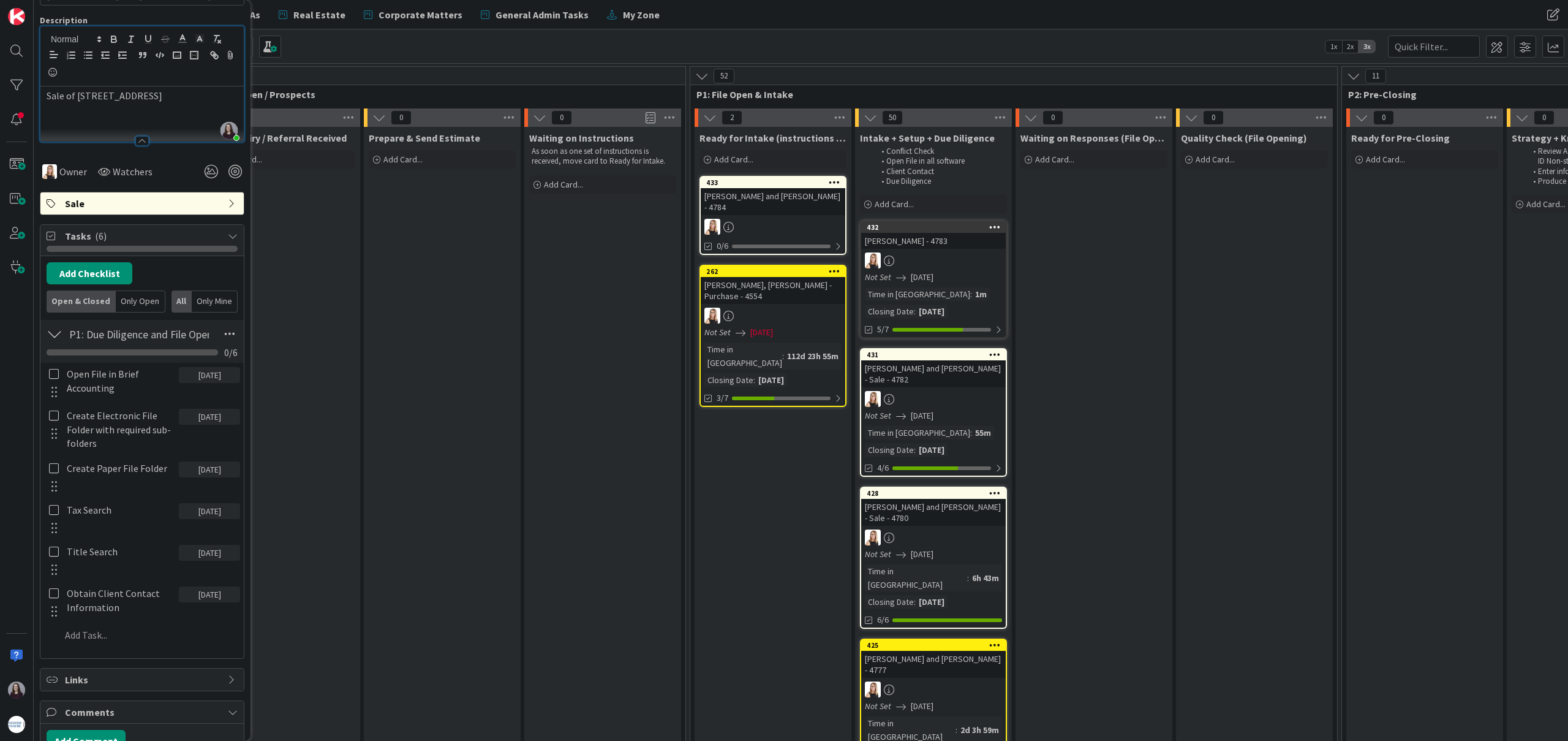
scroll to position [129, 0]
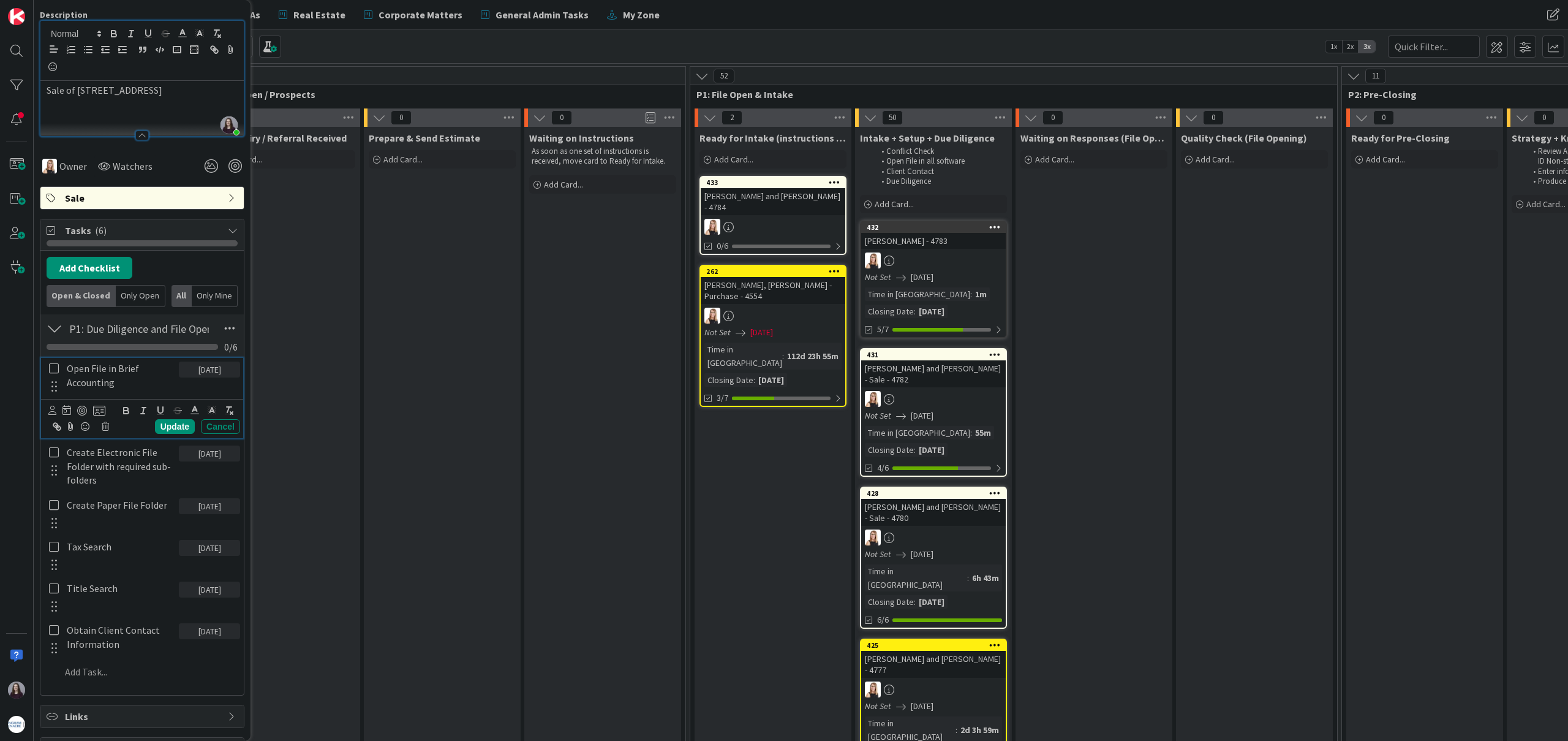
click at [52, 370] on icon at bounding box center [54, 368] width 10 height 11
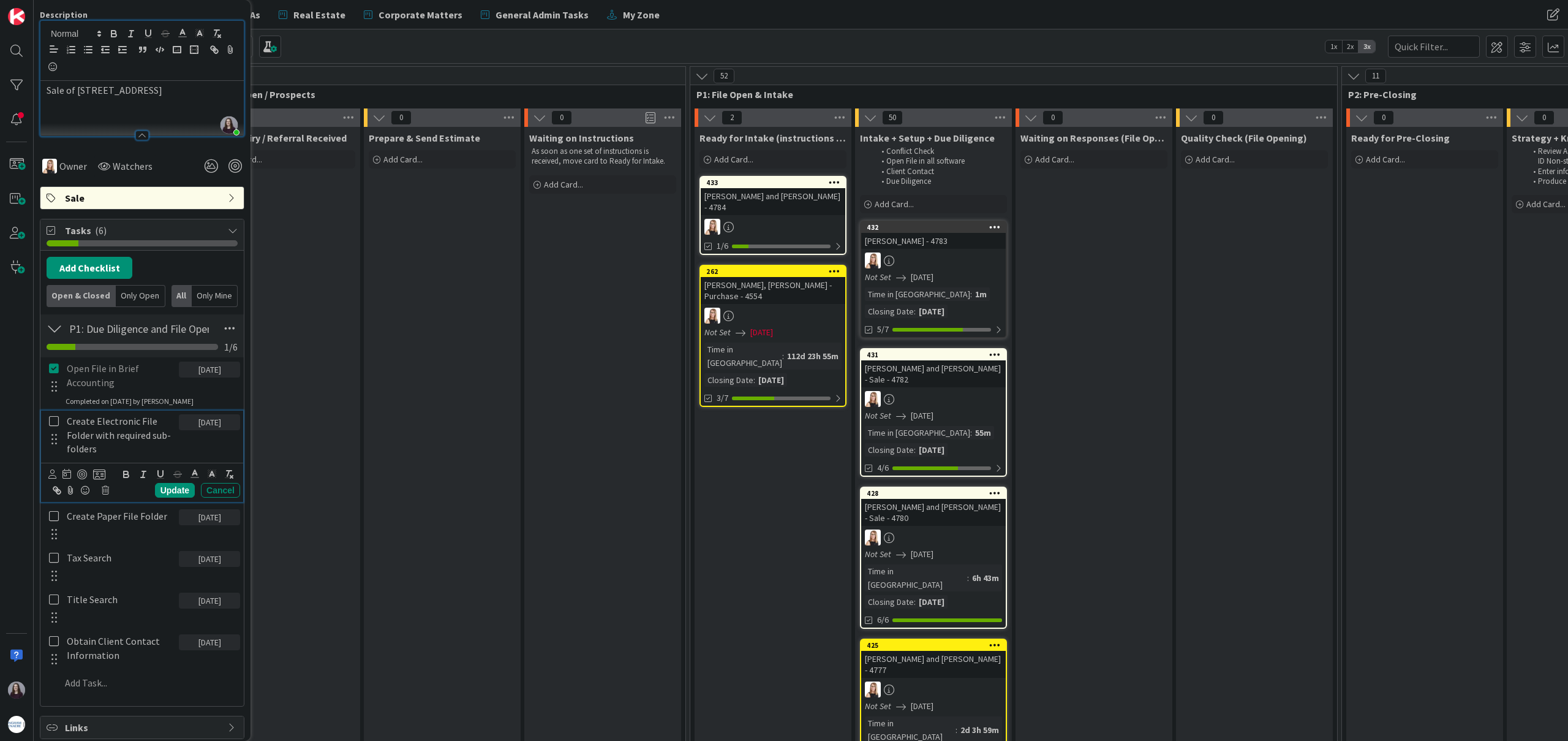
click at [52, 422] on icon at bounding box center [54, 421] width 10 height 11
click at [54, 487] on icon at bounding box center [54, 484] width 10 height 11
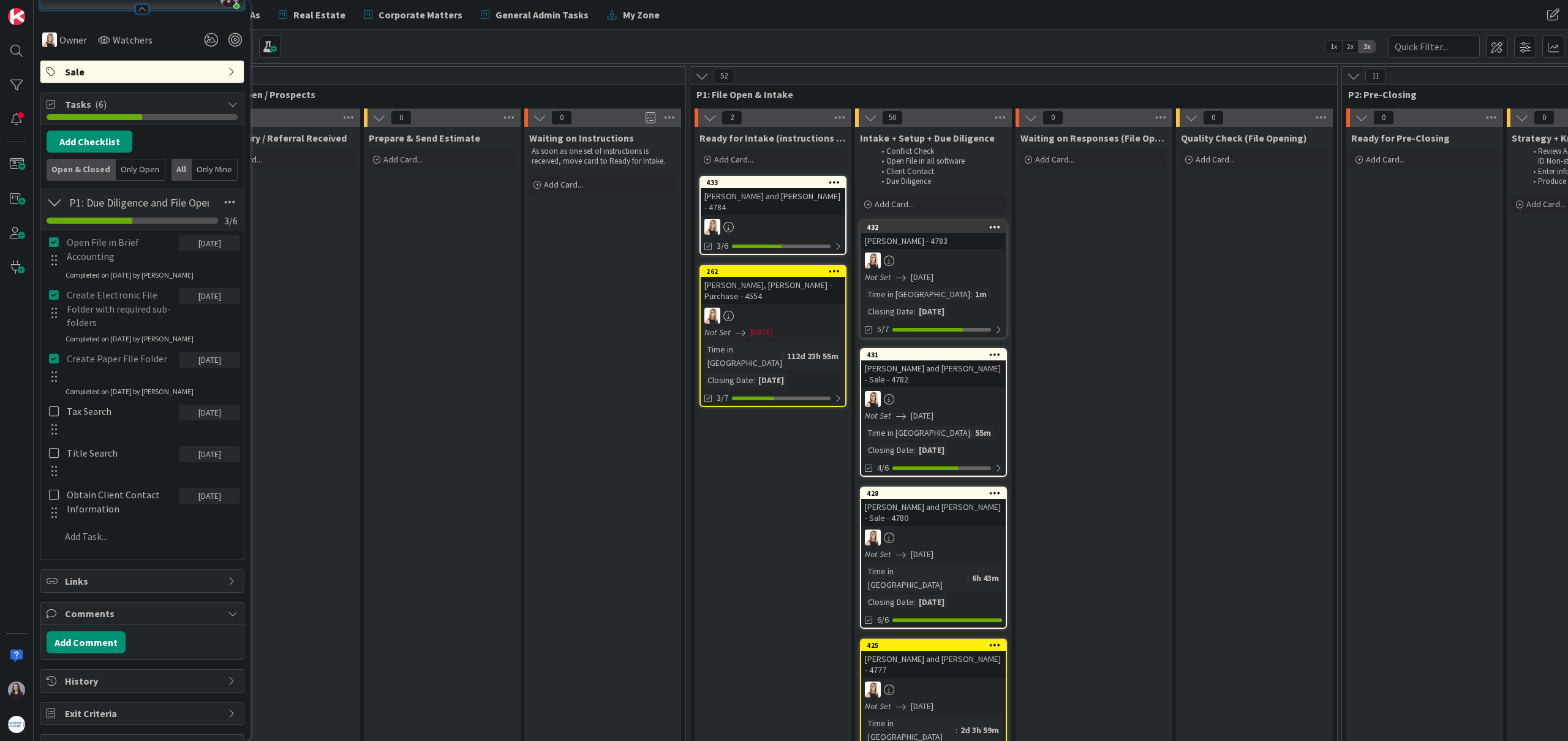
scroll to position [271, 0]
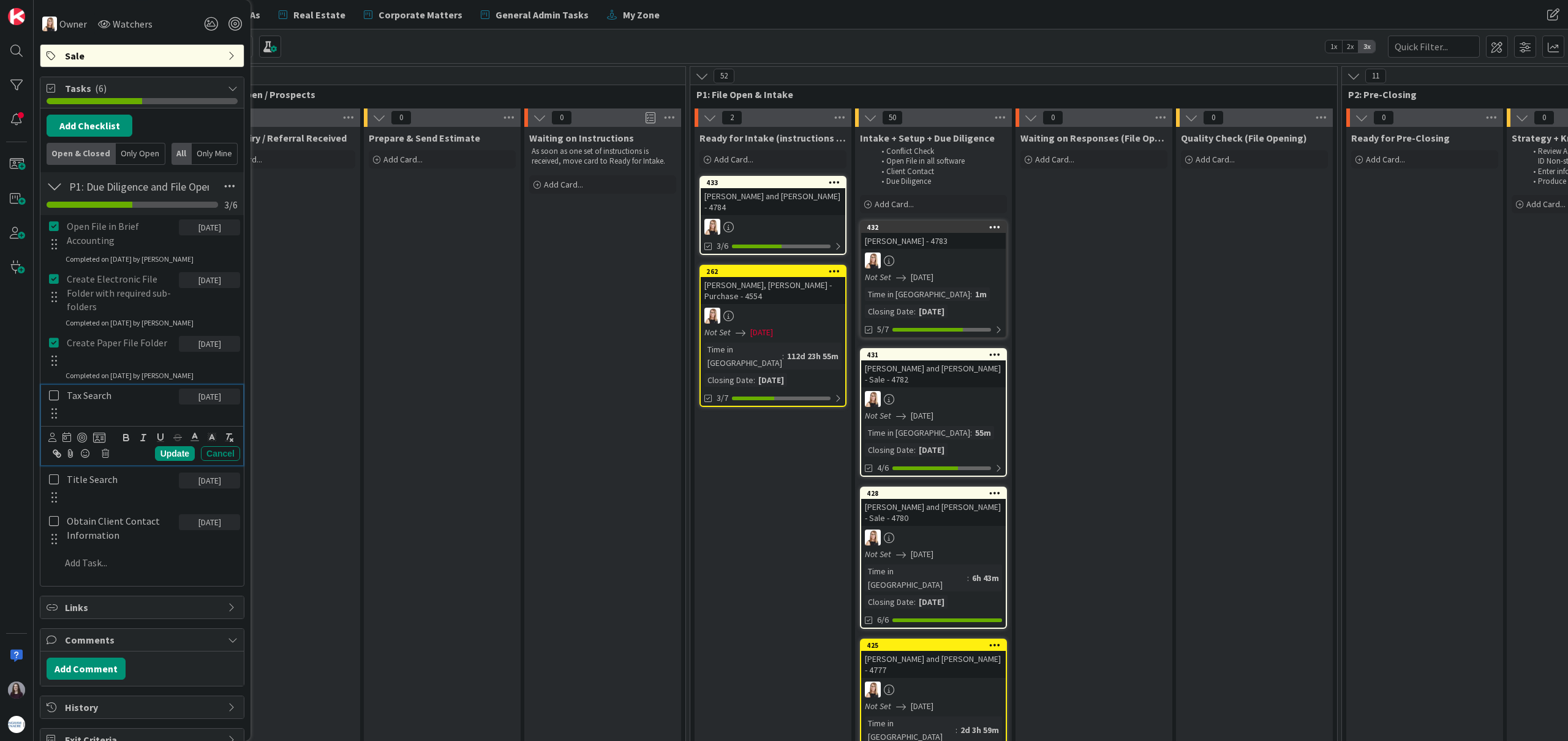
click at [55, 395] on icon at bounding box center [54, 395] width 10 height 11
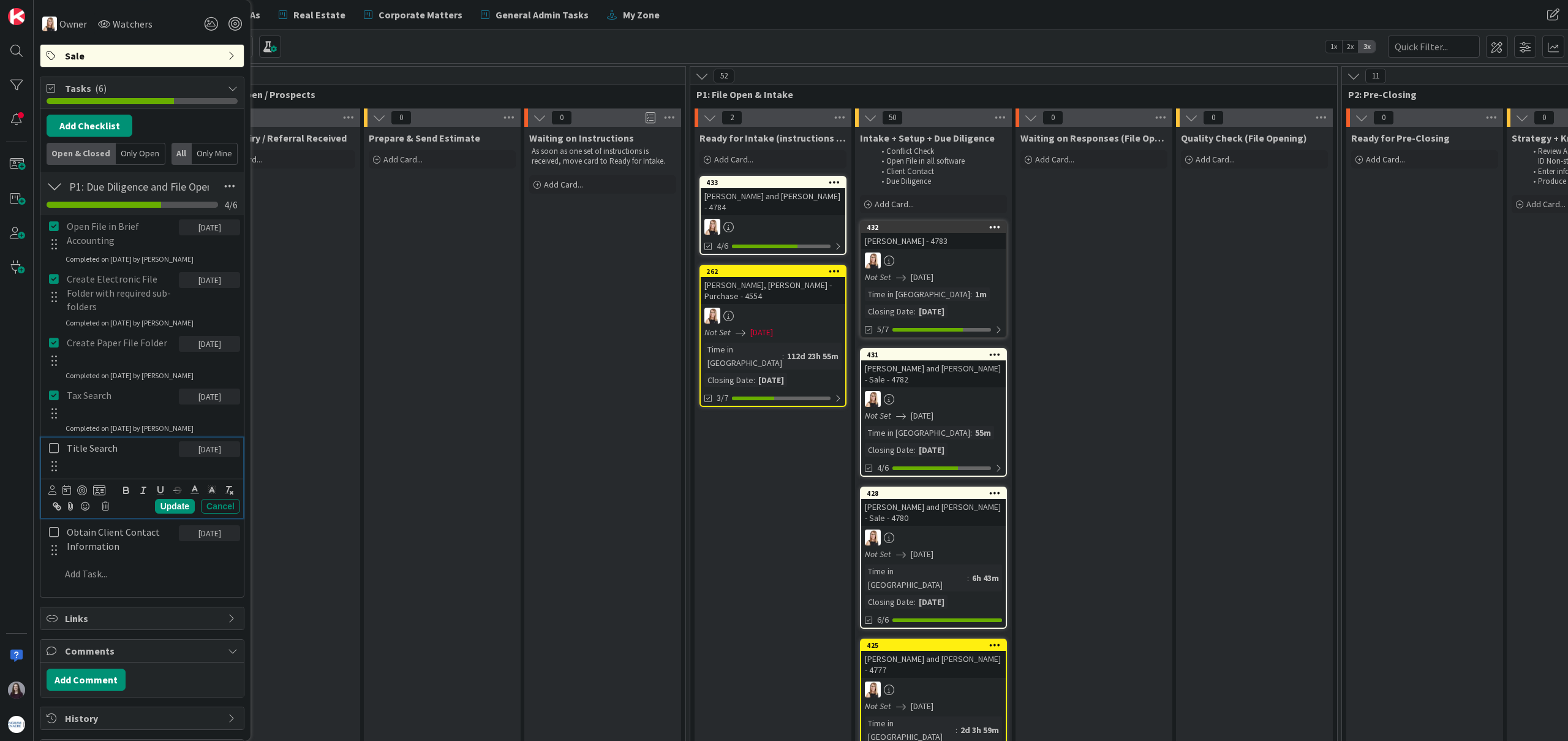
click at [55, 449] on icon at bounding box center [54, 448] width 10 height 11
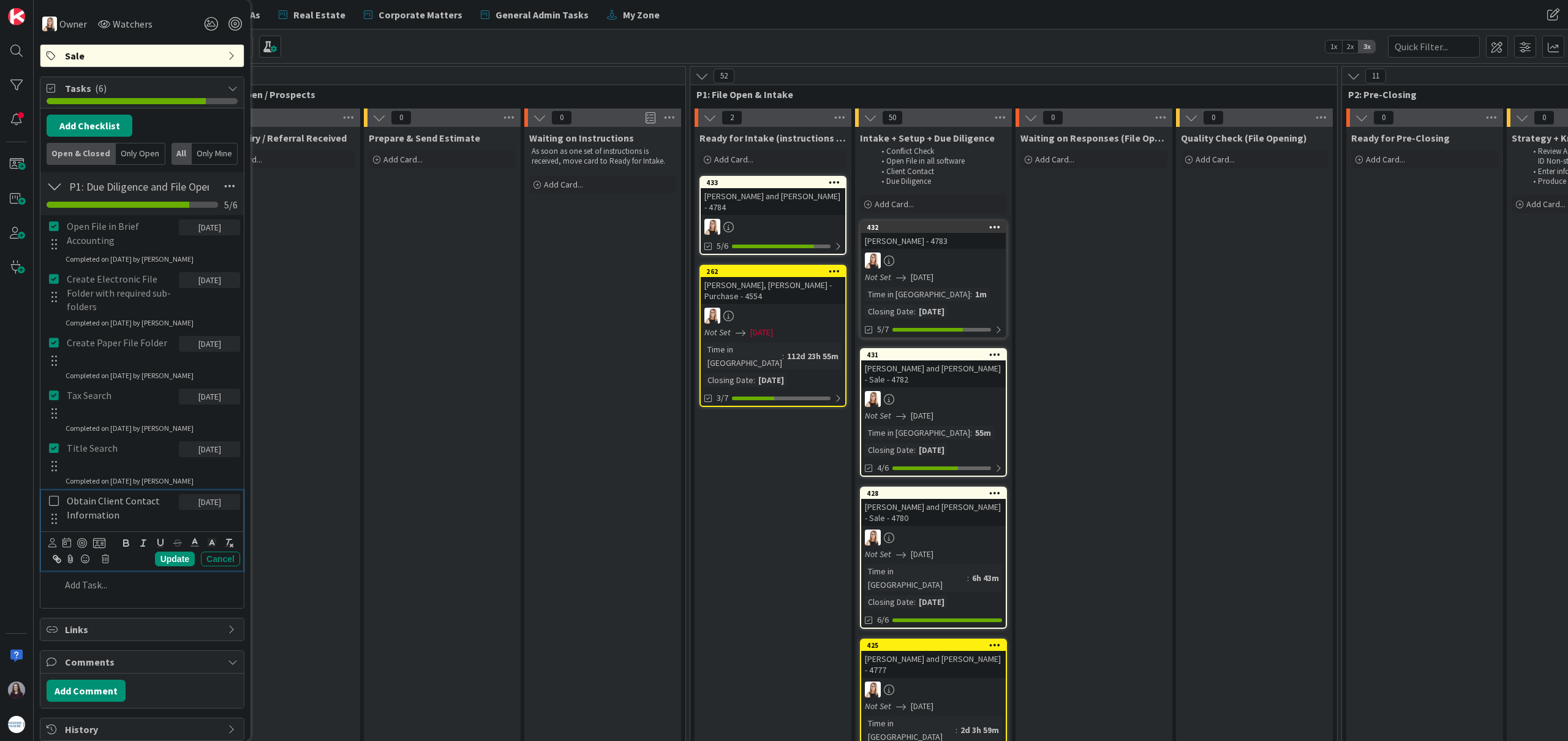
click at [53, 503] on icon at bounding box center [54, 500] width 10 height 11
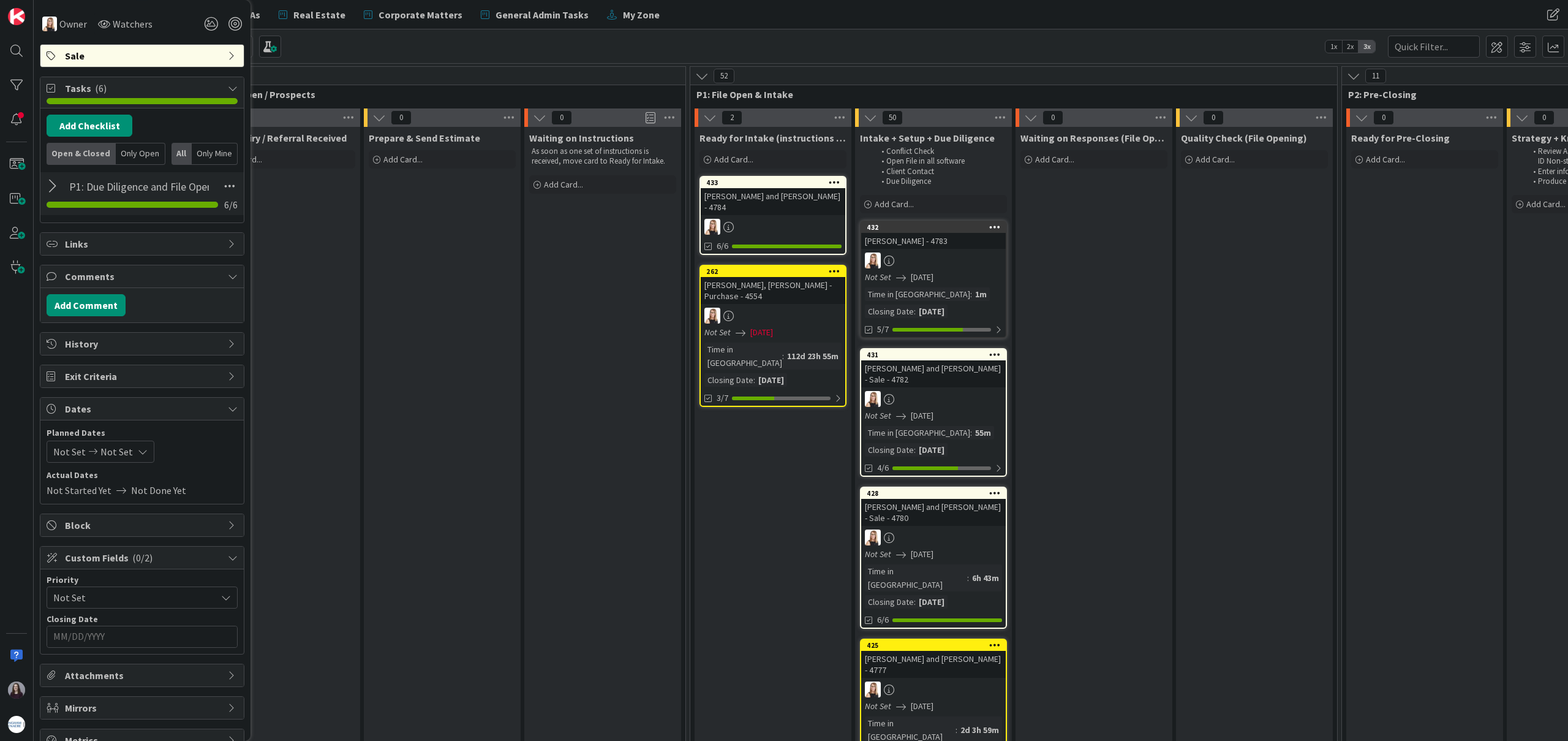
scroll to position [291, 0]
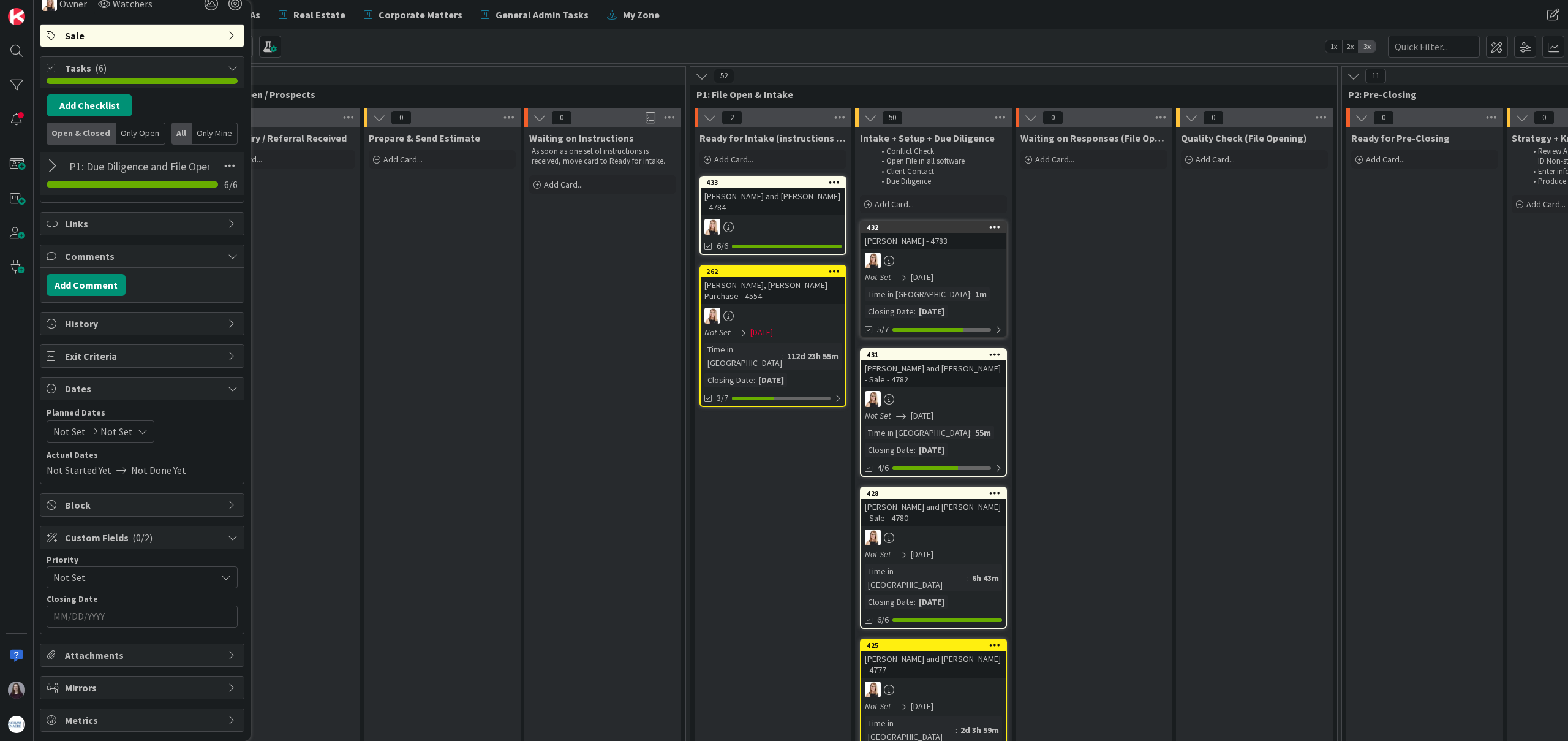
click at [138, 430] on icon at bounding box center [143, 432] width 10 height 10
click at [141, 582] on td "22" at bounding box center [144, 585] width 24 height 24
type input "[DATE]"
click at [141, 582] on td "22" at bounding box center [144, 585] width 24 height 24
type input "[DATE]"
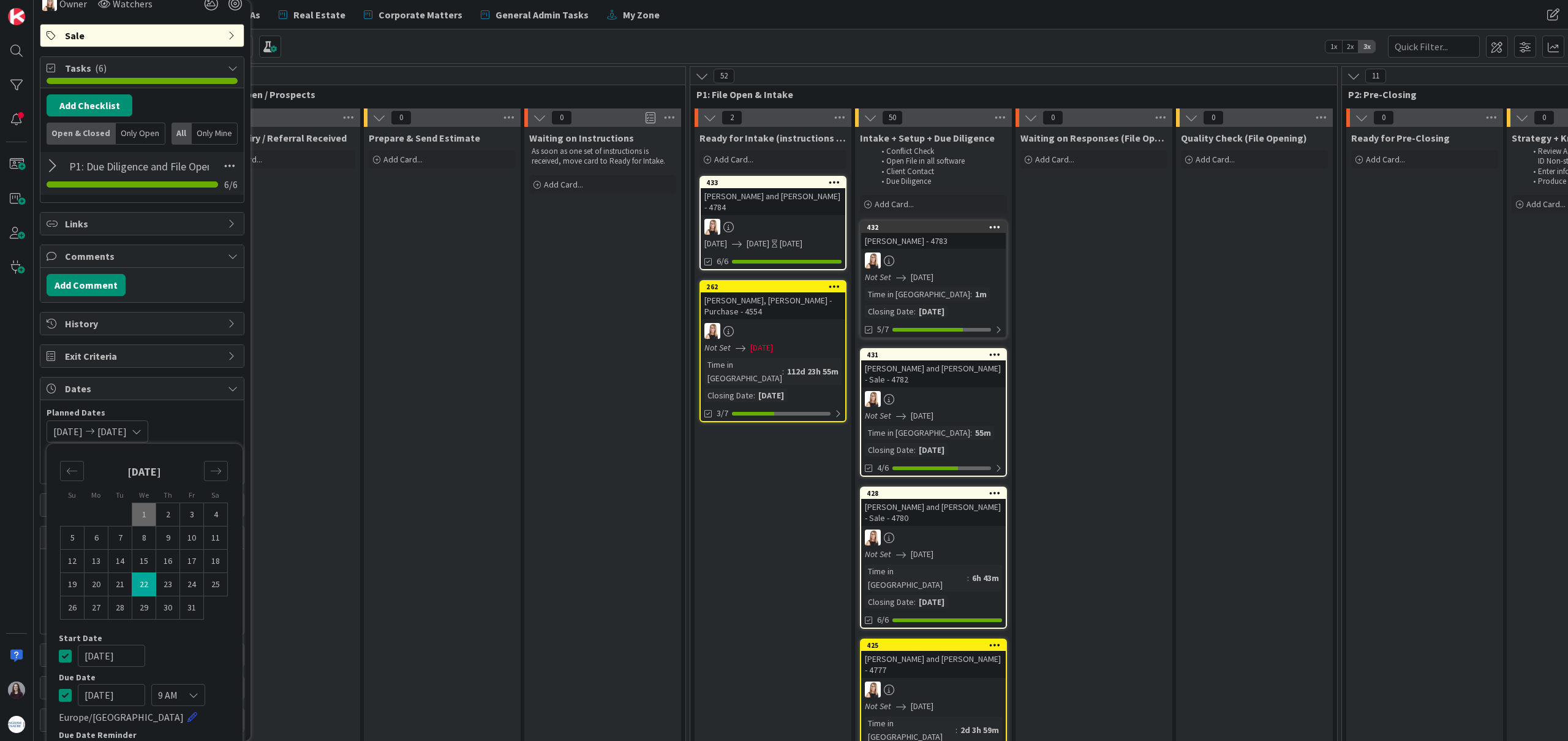
click at [61, 658] on icon at bounding box center [65, 655] width 13 height 14
click at [233, 419] on span "Planned Dates" at bounding box center [142, 412] width 191 height 13
click at [168, 617] on input "MM/DD/YYYY" at bounding box center [142, 616] width 177 height 21
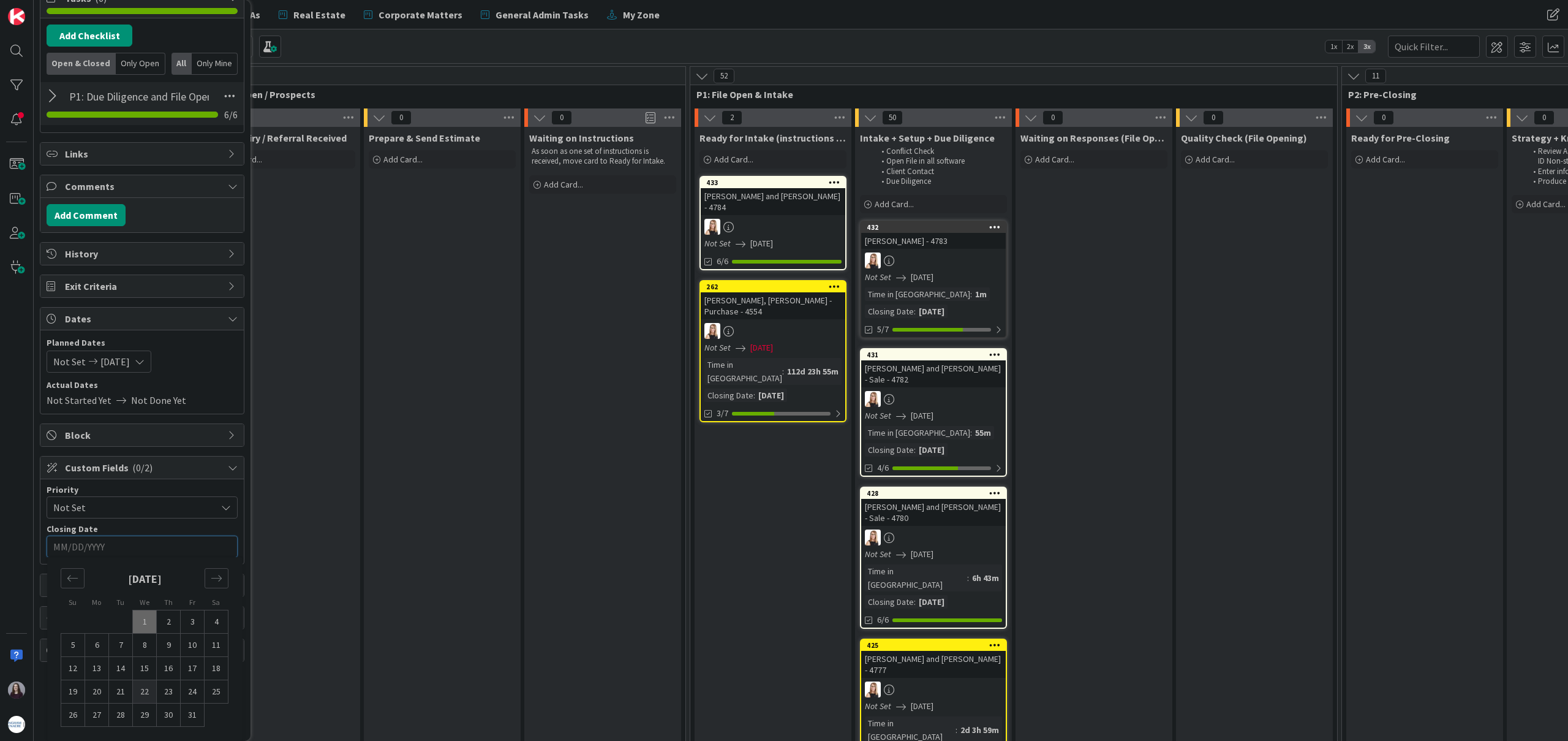
click at [141, 685] on td "22" at bounding box center [144, 692] width 24 height 24
type input "[DATE]"
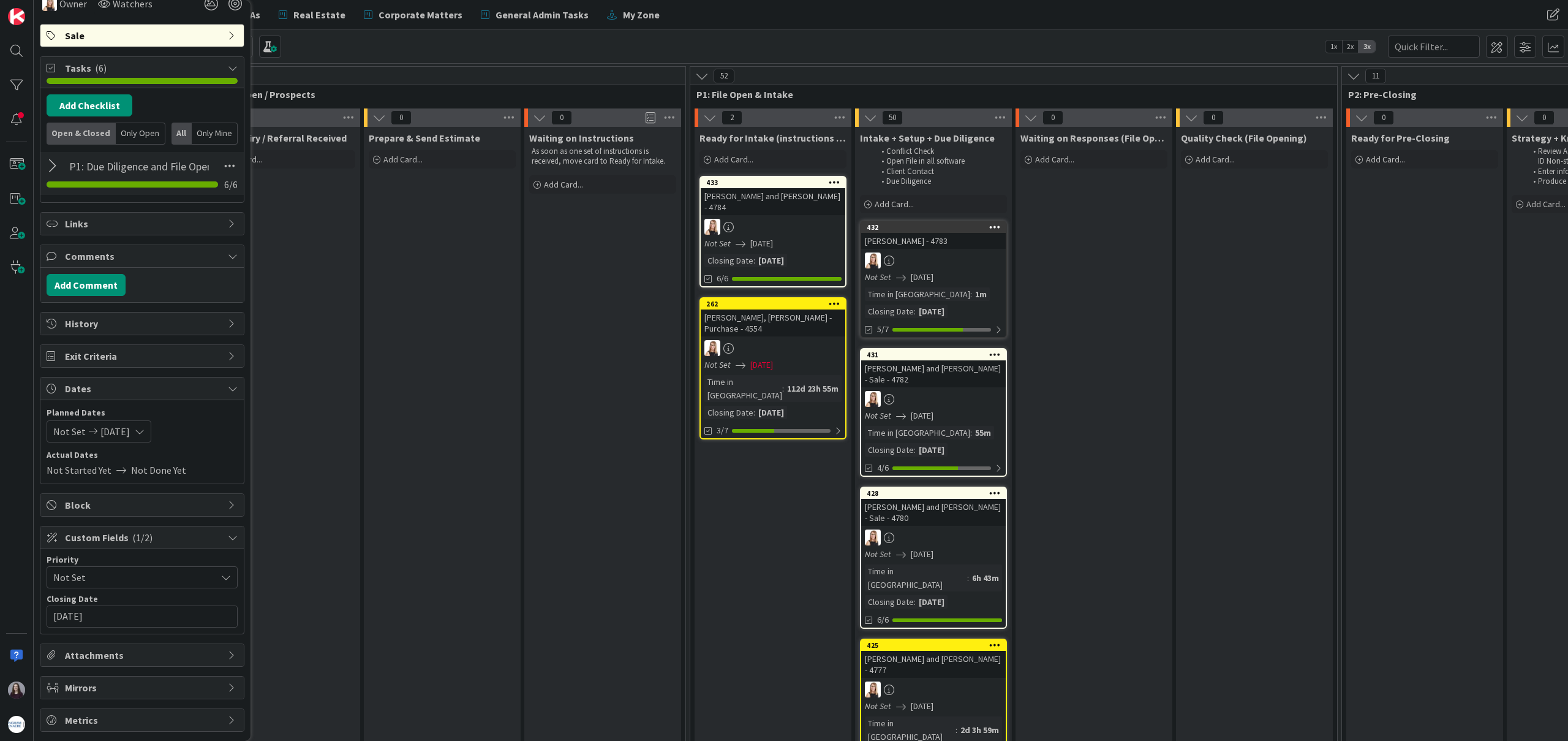
scroll to position [0, 0]
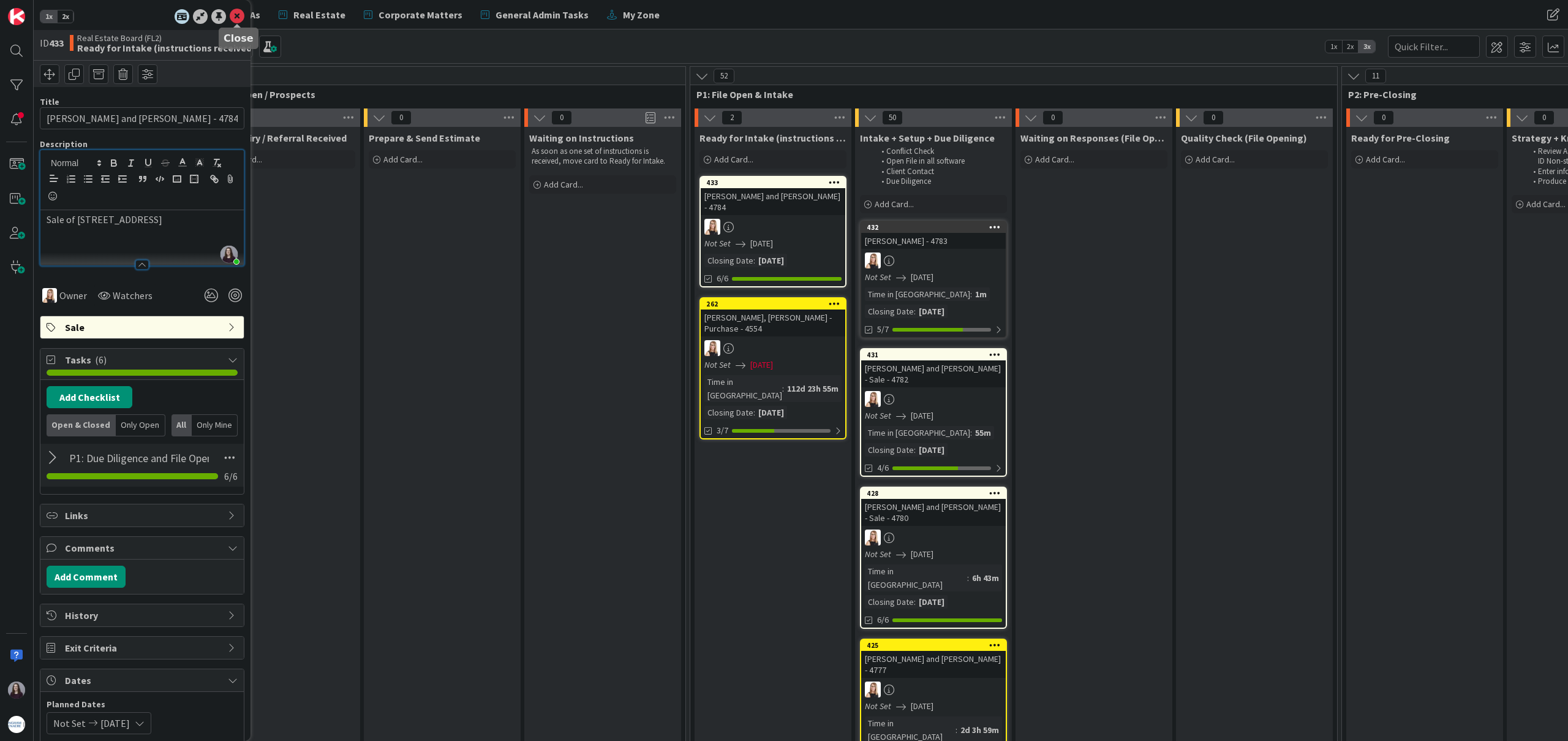
click at [235, 13] on icon at bounding box center [237, 16] width 14 height 14
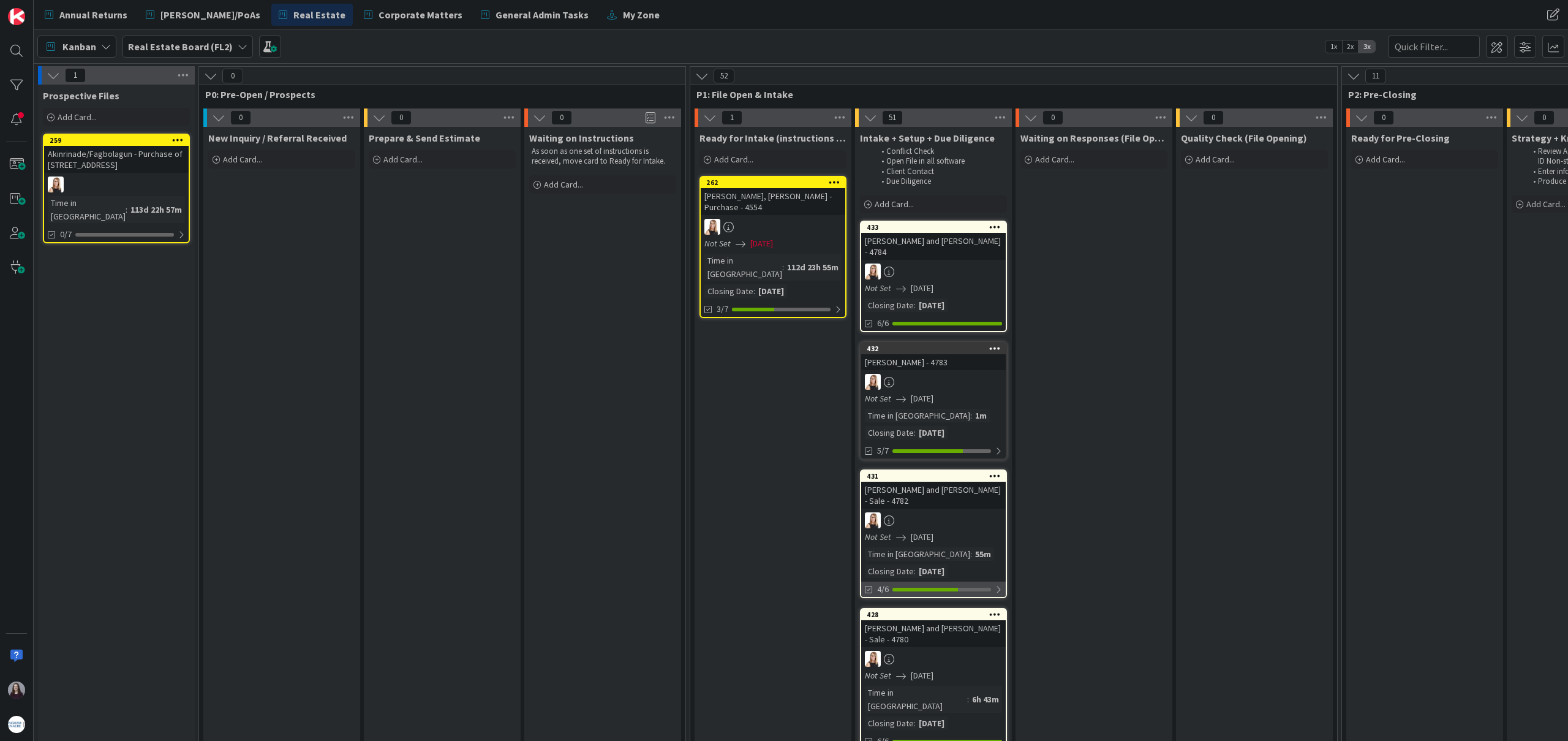
click at [993, 585] on div "4/6" at bounding box center [933, 589] width 144 height 15
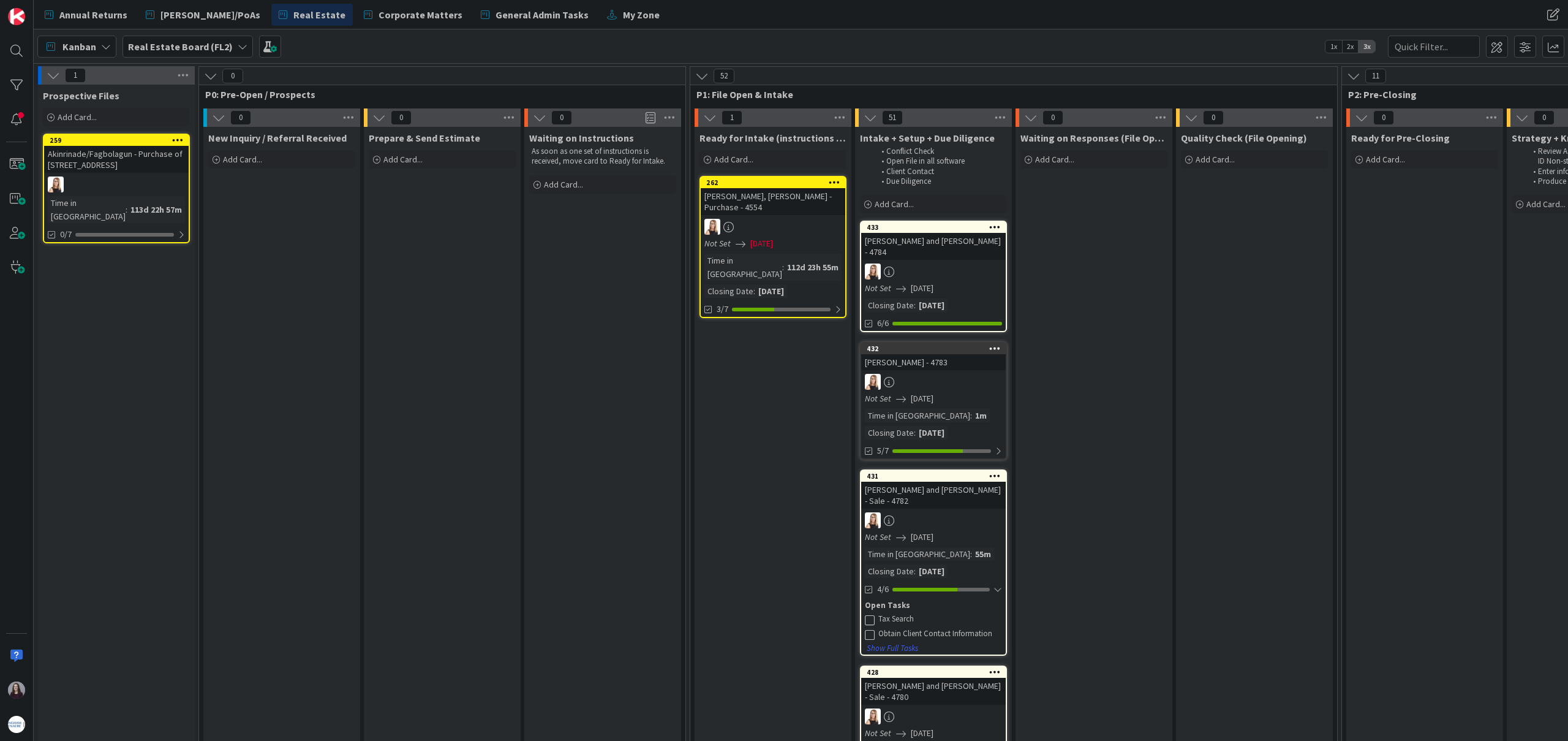
click at [871, 618] on icon at bounding box center [870, 619] width 10 height 10
click at [999, 590] on div at bounding box center [998, 590] width 8 height 10
